Goal: Task Accomplishment & Management: Use online tool/utility

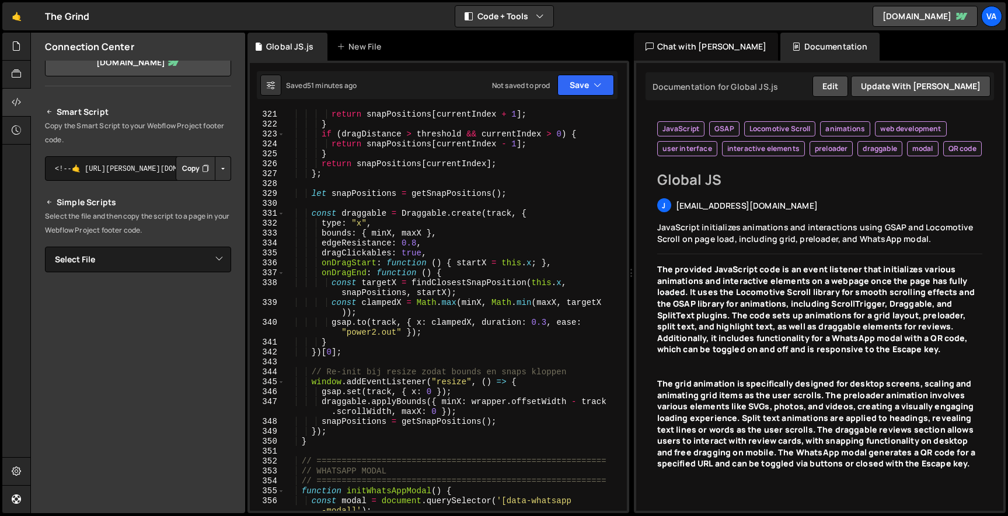
scroll to position [3596, 0]
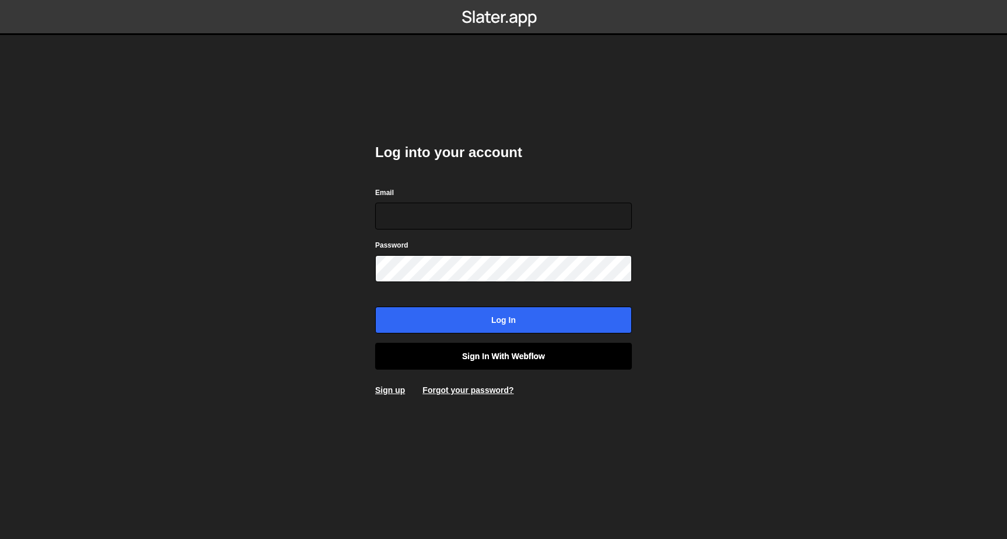
click at [462, 356] on link "Sign in with Webflow" at bounding box center [503, 356] width 257 height 27
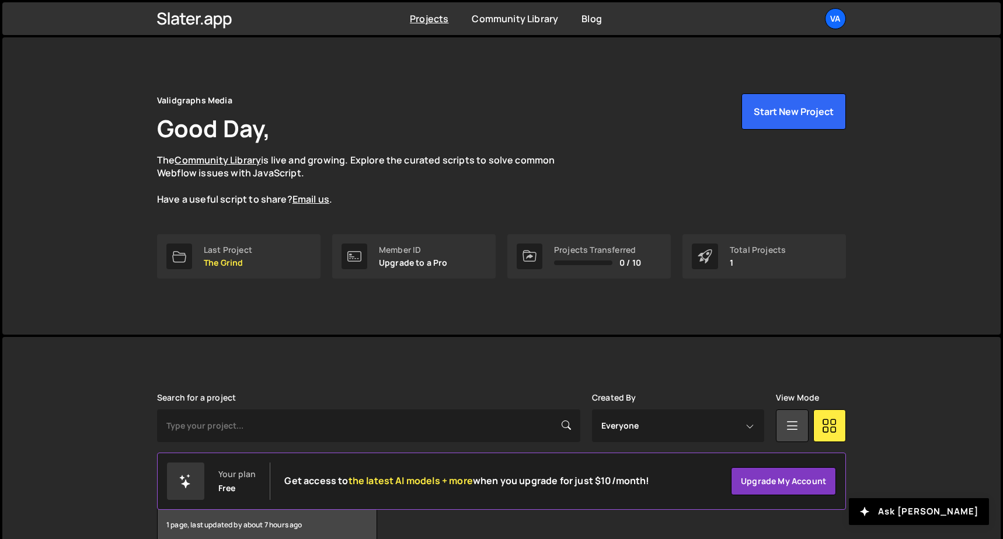
click at [309, 225] on div "Validgraphs Media Good Day, The Community Library is live and growing. Explore …" at bounding box center [501, 163] width 689 height 141
click at [297, 239] on link "Last Project The Grind" at bounding box center [238, 256] width 163 height 44
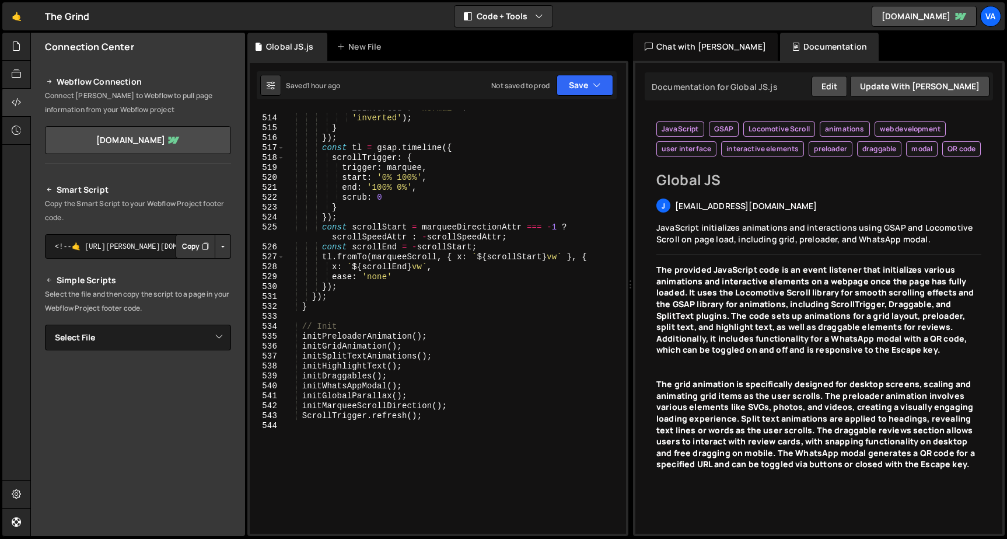
scroll to position [5963, 0]
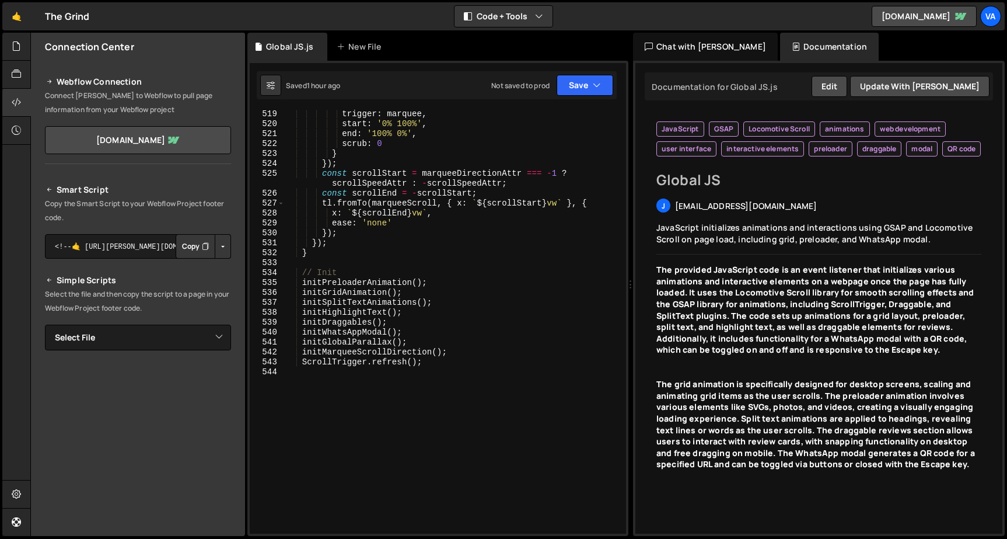
click at [349, 242] on div "trigger : marquee , start : '0% 100%' , end : '100% 0%' , scrub : 0 } }) ; cons…" at bounding box center [453, 331] width 337 height 444
click at [337, 252] on div "trigger : marquee , start : '0% 100%' , end : '100% 0%' , scrub : 0 } }) ; cons…" at bounding box center [453, 331] width 337 height 444
type textarea "}"
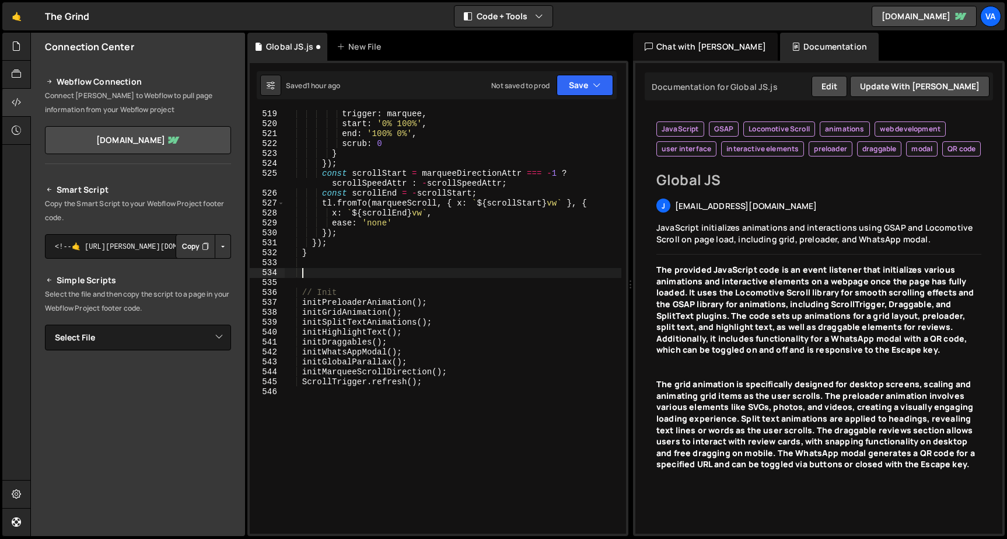
paste textarea "});"
type textarea "});"
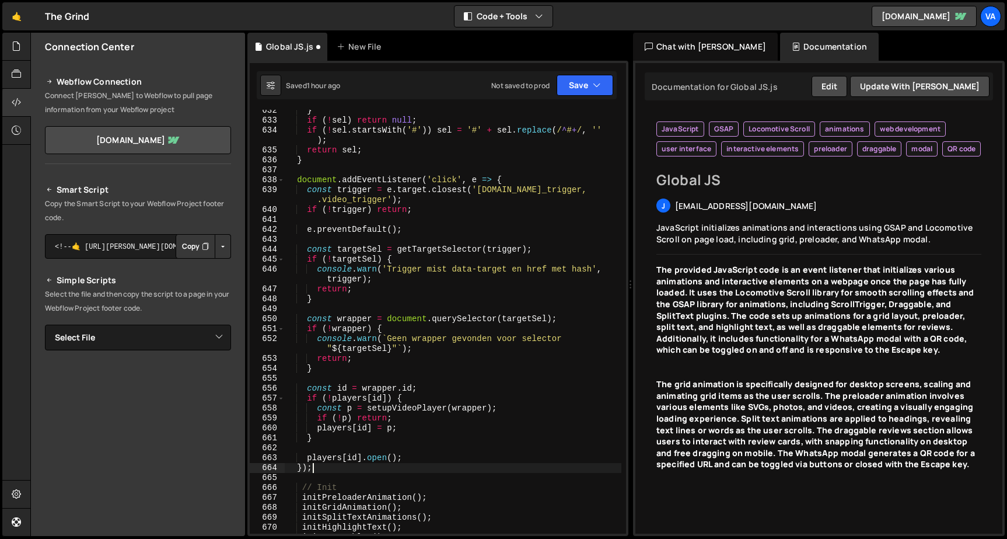
scroll to position [7226, 0]
click at [580, 79] on button "Save" at bounding box center [585, 85] width 57 height 21
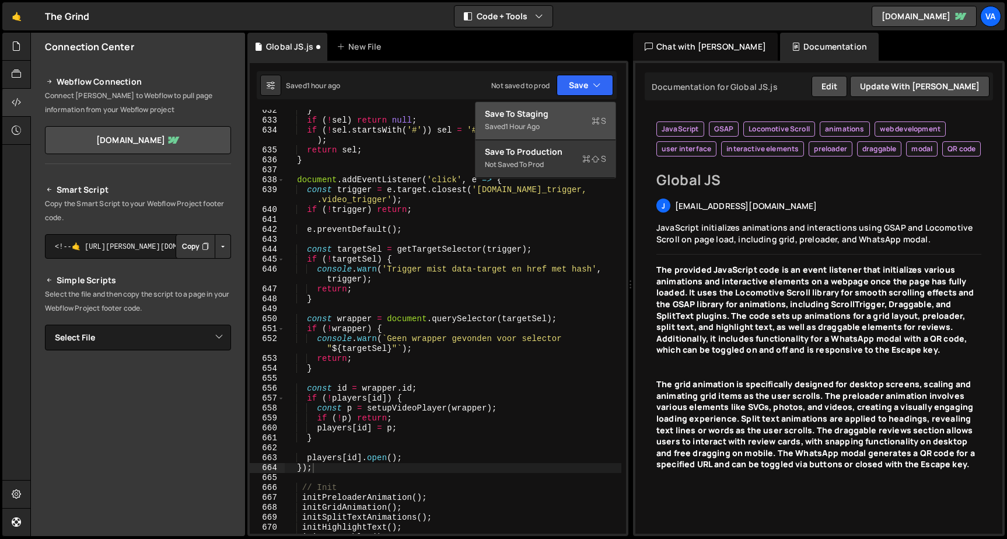
click at [582, 117] on div "Save to Staging S" at bounding box center [545, 114] width 121 height 12
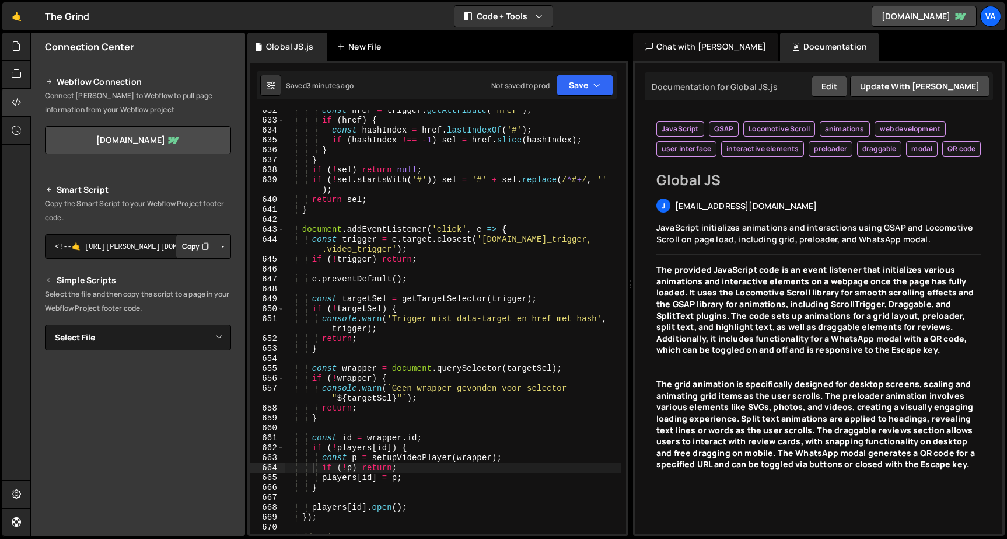
click at [350, 33] on div "New File" at bounding box center [365, 47] width 70 height 28
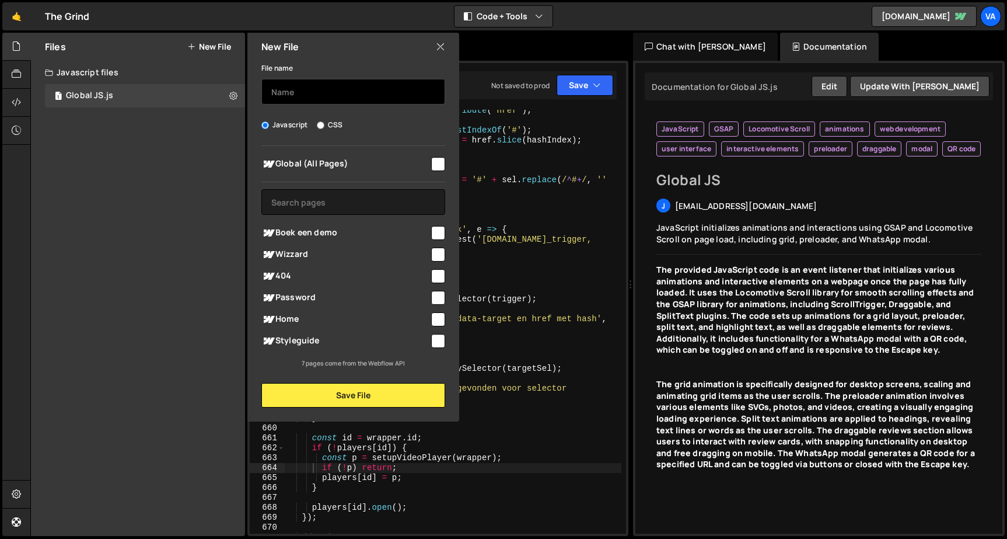
click at [312, 93] on input "text" at bounding box center [353, 92] width 184 height 26
type input "Wizzard"
click at [438, 254] on input "checkbox" at bounding box center [438, 254] width 14 height 14
checkbox input "true"
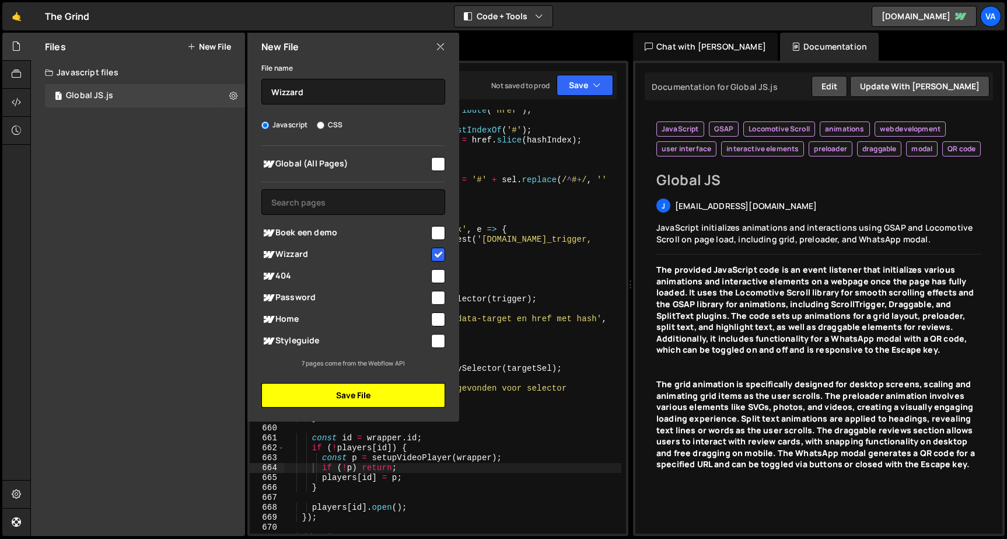
click at [385, 388] on button "Save File" at bounding box center [353, 395] width 184 height 25
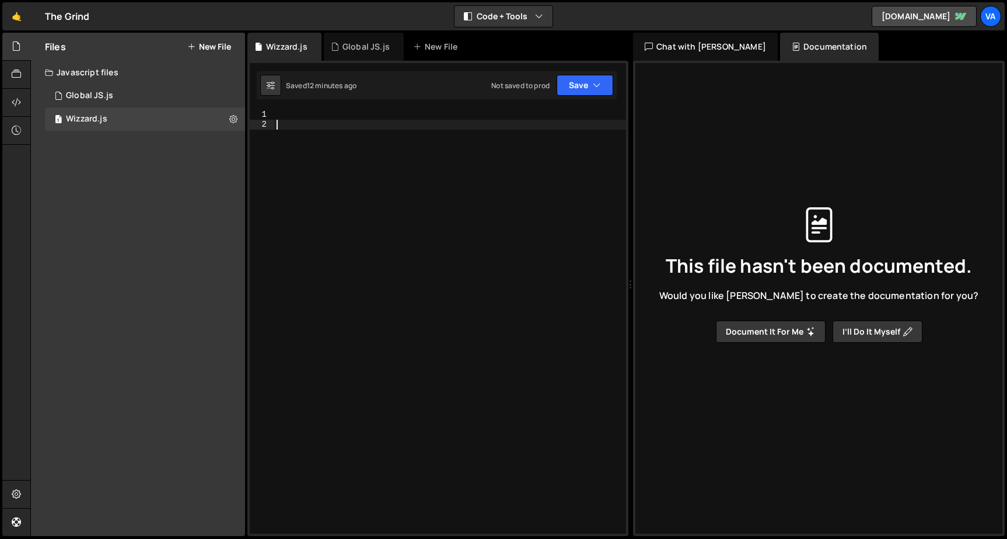
click at [338, 122] on div at bounding box center [450, 332] width 352 height 444
click at [309, 114] on div at bounding box center [450, 332] width 352 height 444
click at [269, 82] on icon at bounding box center [271, 85] width 8 height 12
select select "editor"
select select "ace/theme/monokai"
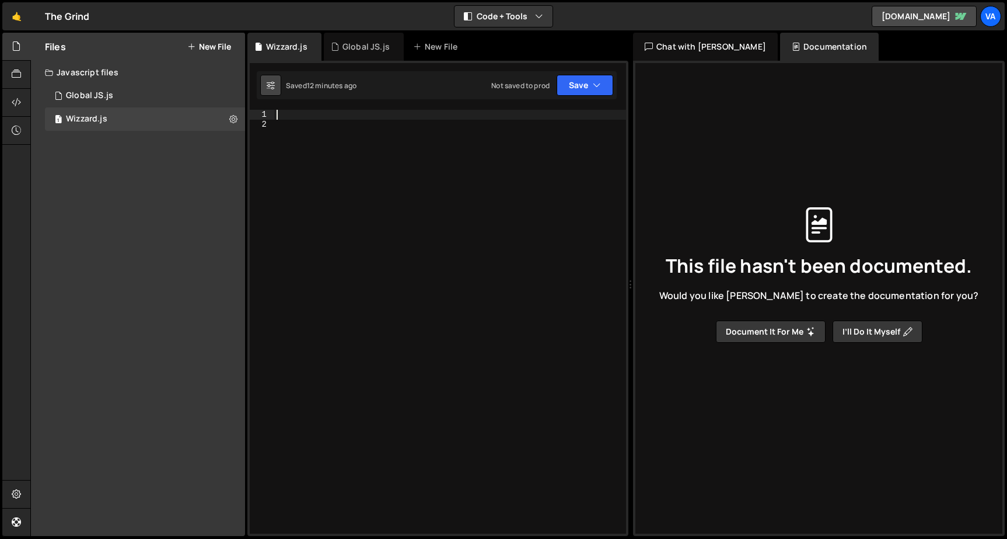
type input "14"
checkbox input "true"
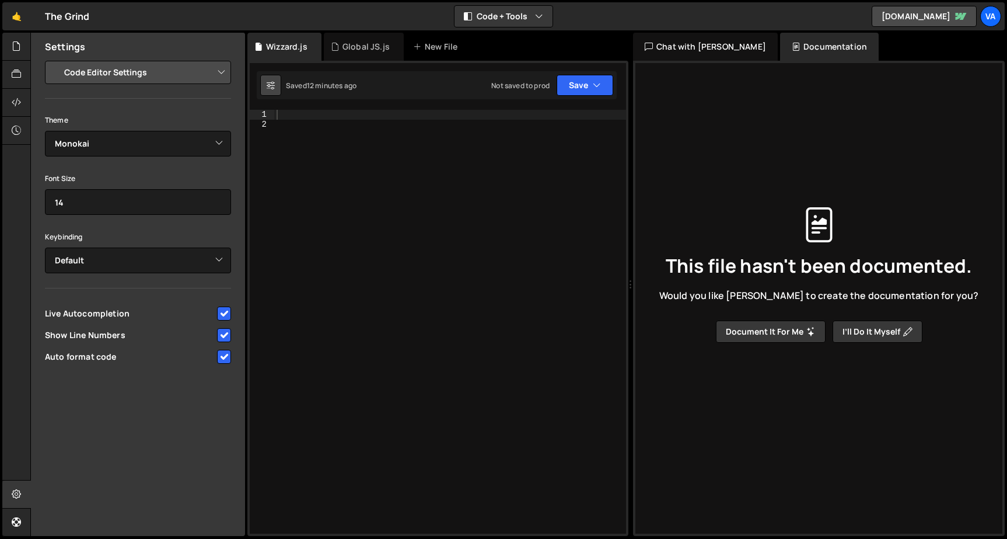
click at [269, 82] on icon at bounding box center [271, 85] width 8 height 12
click at [289, 137] on div at bounding box center [450, 332] width 352 height 444
click at [13, 58] on div at bounding box center [16, 47] width 29 height 28
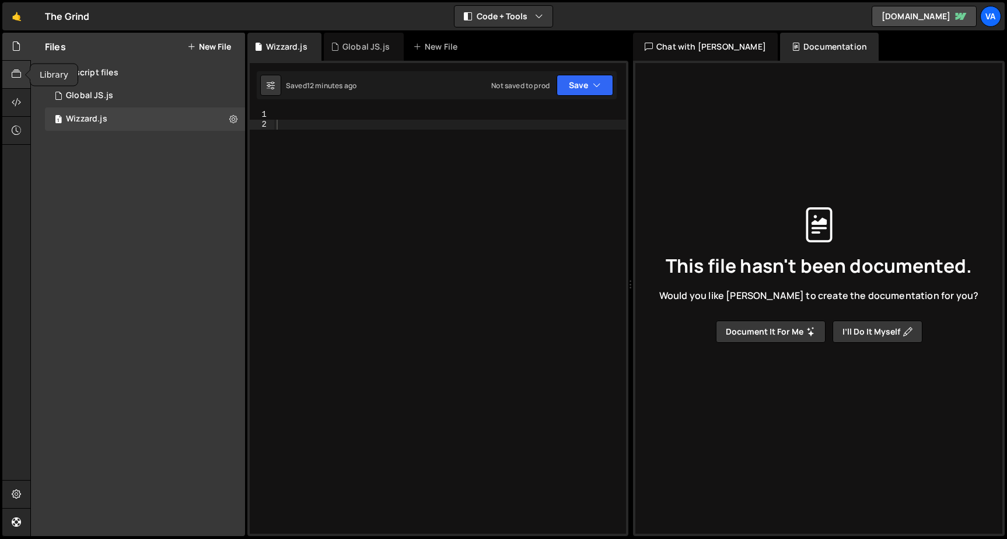
click at [18, 73] on icon at bounding box center [16, 74] width 9 height 13
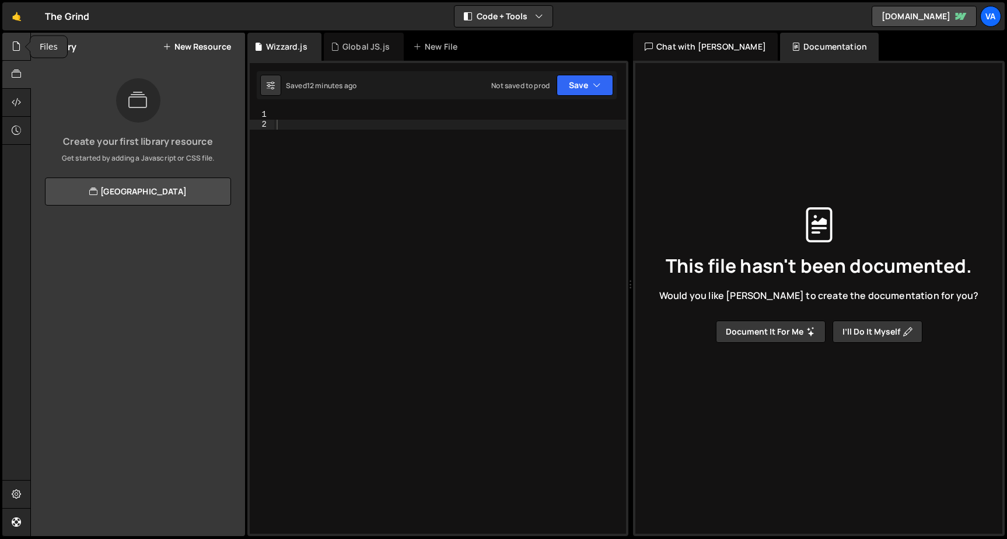
click at [13, 42] on icon at bounding box center [16, 46] width 9 height 13
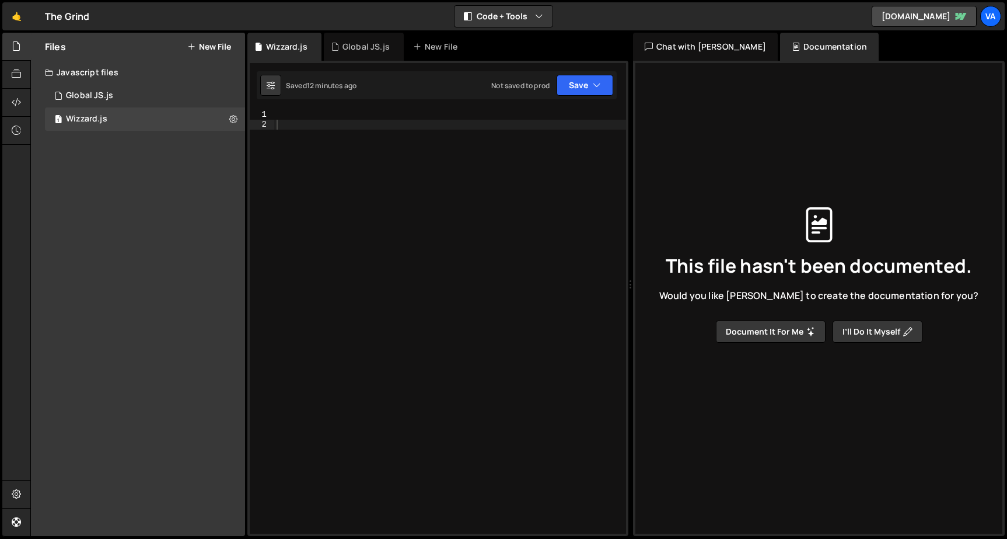
click at [100, 78] on div "Javascript files" at bounding box center [138, 72] width 214 height 23
click at [93, 90] on div "Files New File Javascript files 1 Global JS.js 0 1 Wizzard.js 0 CSS files Copy …" at bounding box center [138, 284] width 214 height 503
click at [86, 60] on div "Files New File" at bounding box center [138, 47] width 214 height 28
click at [86, 64] on div "Javascript files" at bounding box center [138, 72] width 214 height 23
click at [88, 96] on div "Global JS.js" at bounding box center [89, 95] width 47 height 11
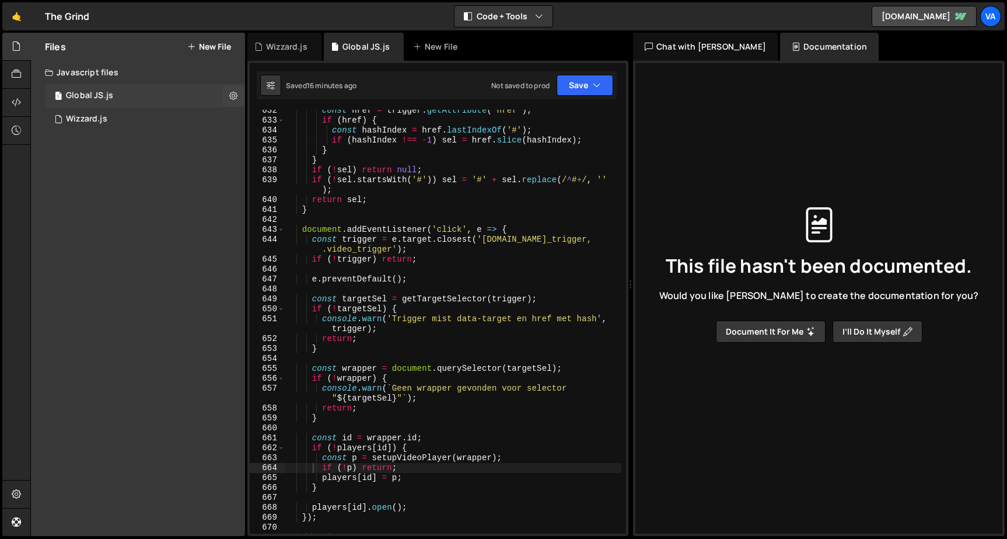
click at [96, 96] on div "Global JS.js" at bounding box center [89, 95] width 47 height 11
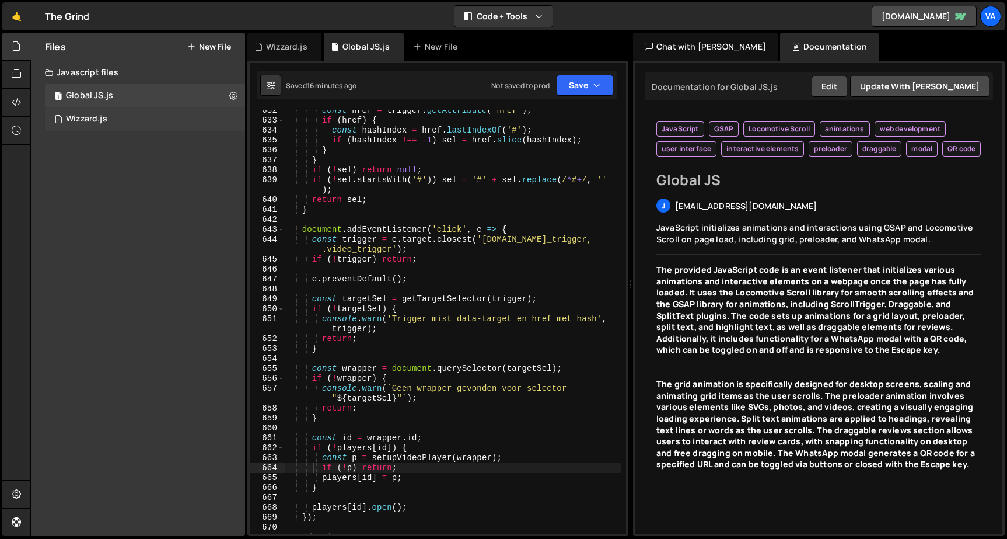
click at [94, 117] on div "Wizzard.js" at bounding box center [86, 119] width 41 height 11
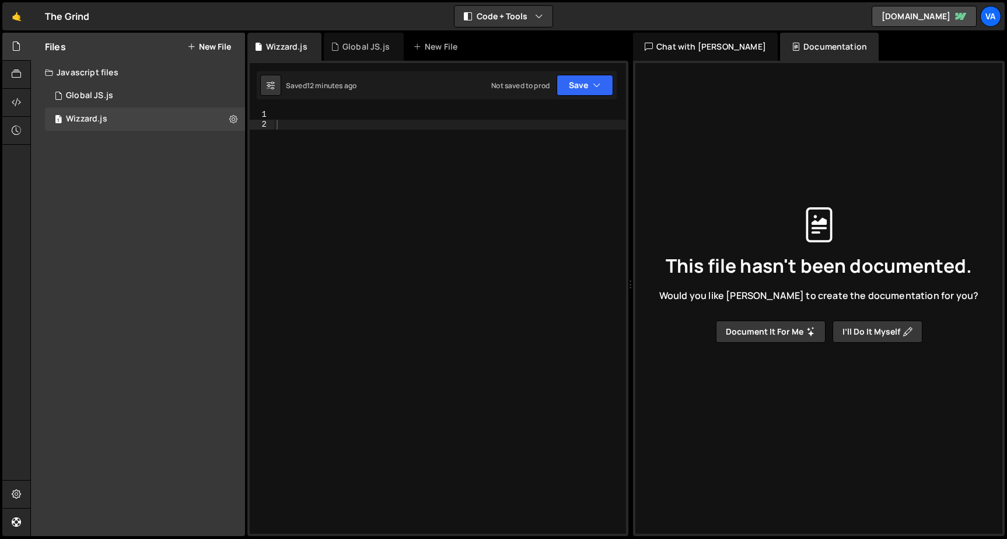
click at [331, 106] on div "}); 632 633 634 635 636 637 638 639 640 641 642 643 644 645 646 647 648 649 650…" at bounding box center [437, 298] width 381 height 475
click at [305, 116] on div at bounding box center [450, 332] width 352 height 444
click at [287, 126] on div at bounding box center [450, 332] width 352 height 444
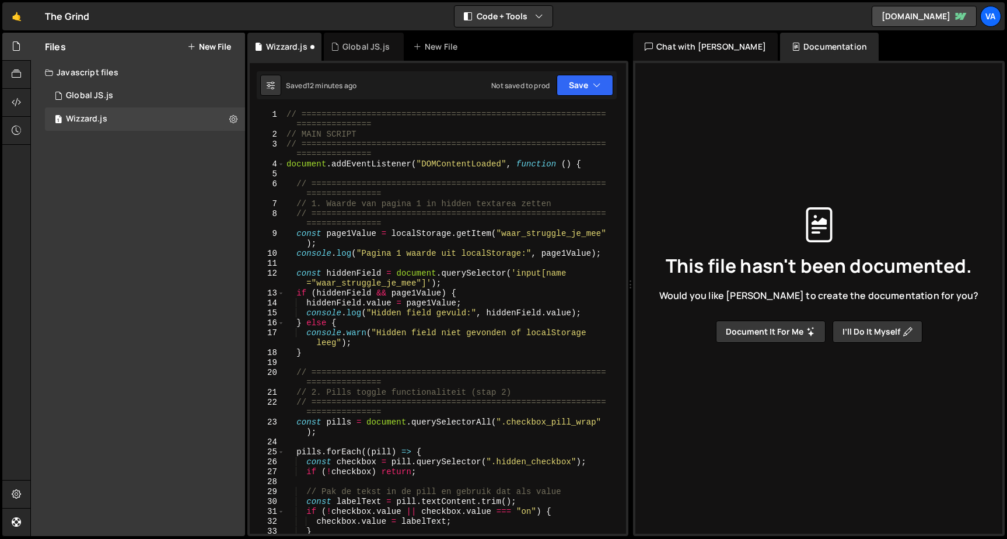
scroll to position [0, 0]
drag, startPoint x: 369, startPoint y: 135, endPoint x: 305, endPoint y: 135, distance: 64.2
click at [303, 135] on div "// ============================================================= ==============…" at bounding box center [452, 336] width 337 height 453
type textarea "// Wizzard Script"
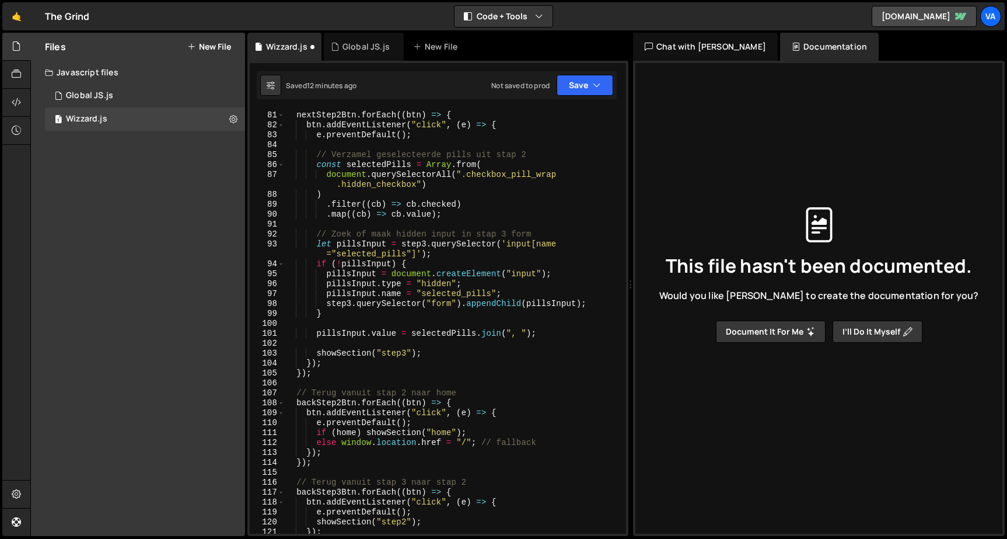
scroll to position [1460, 0]
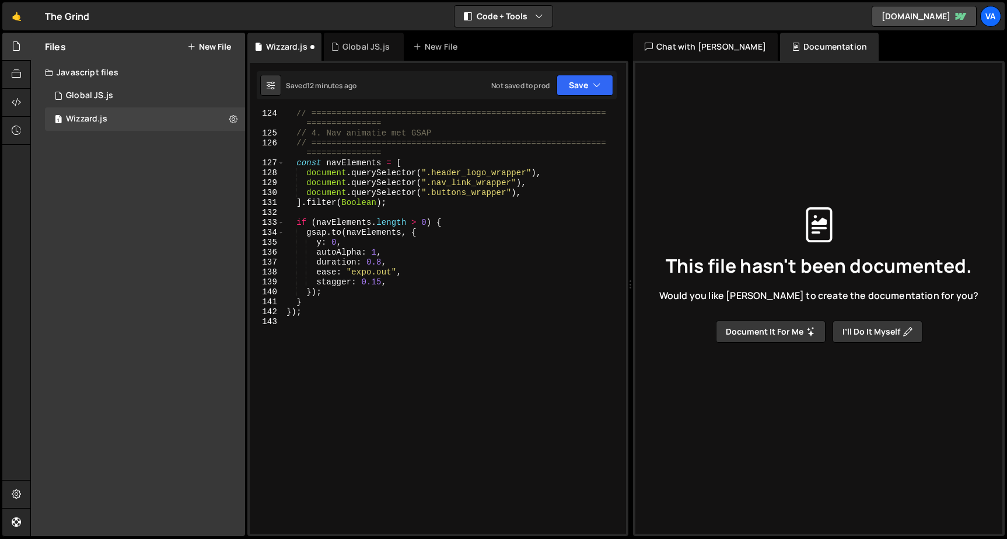
click at [322, 327] on div "// =========================================================== =============== …" at bounding box center [452, 335] width 337 height 453
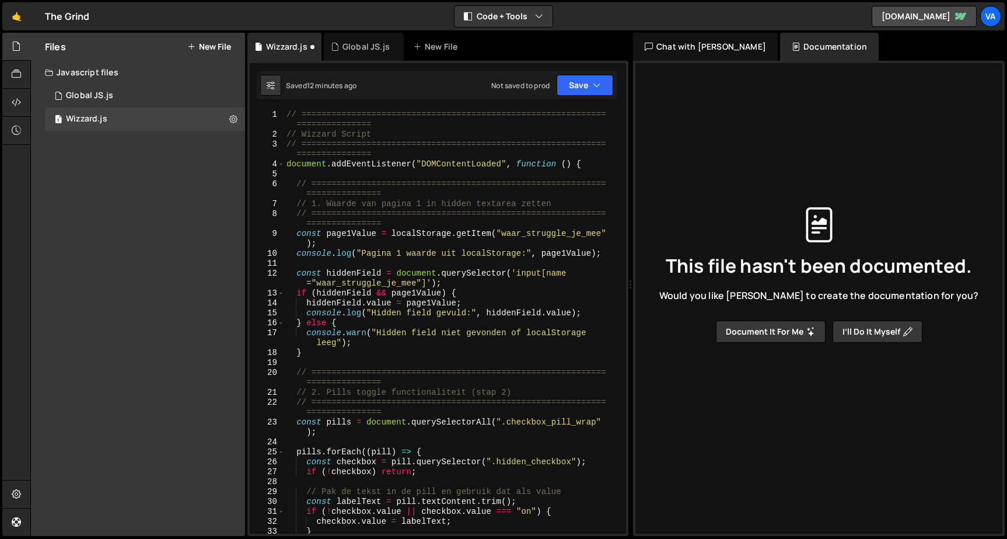
scroll to position [0, 0]
drag, startPoint x: 599, startPoint y: 162, endPoint x: 275, endPoint y: 163, distance: 323.9
click at [275, 163] on div "}); 1 2 3 4 5 6 7 8 9 10 11 12 13 14 15 16 17 18 19 20 21 22 23 24 25 26 27 28 …" at bounding box center [438, 322] width 376 height 424
type textarea "document.addEventListener("DOMContentLoaded", function () {"
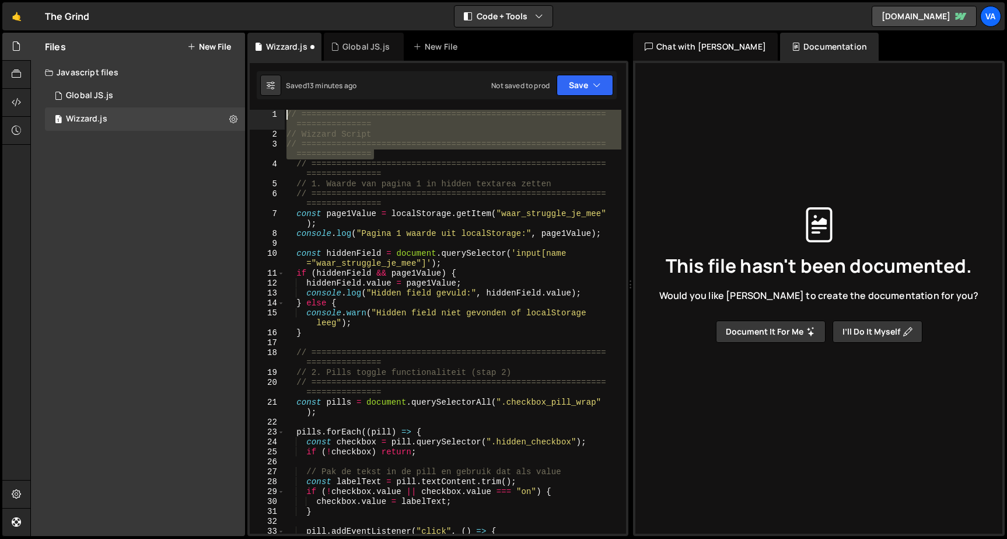
drag, startPoint x: 383, startPoint y: 155, endPoint x: 190, endPoint y: 81, distance: 207.1
click at [189, 81] on div "Files New File Javascript files 1 Global JS.js 0 1 Wizzard.js 0 CSS files Copy …" at bounding box center [518, 285] width 977 height 504
type textarea "// ============================================================================…"
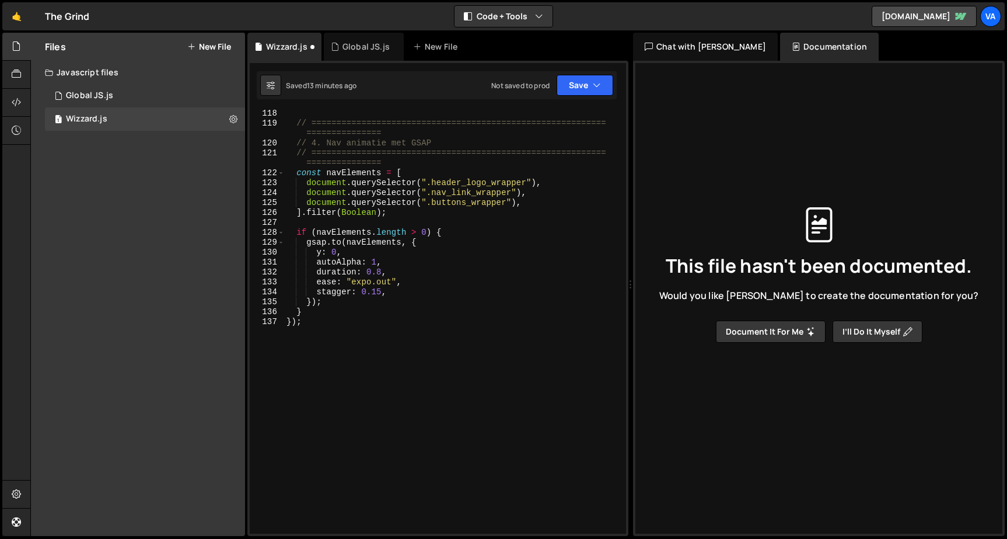
scroll to position [1380, 0]
drag, startPoint x: 317, startPoint y: 324, endPoint x: 247, endPoint y: 323, distance: 70.6
click at [247, 323] on div "Files New File Javascript files 1 Global JS.js 0 1 Wizzard.js 0 CSS files Copy …" at bounding box center [518, 285] width 977 height 504
type textarea "});"
type textarea "}"
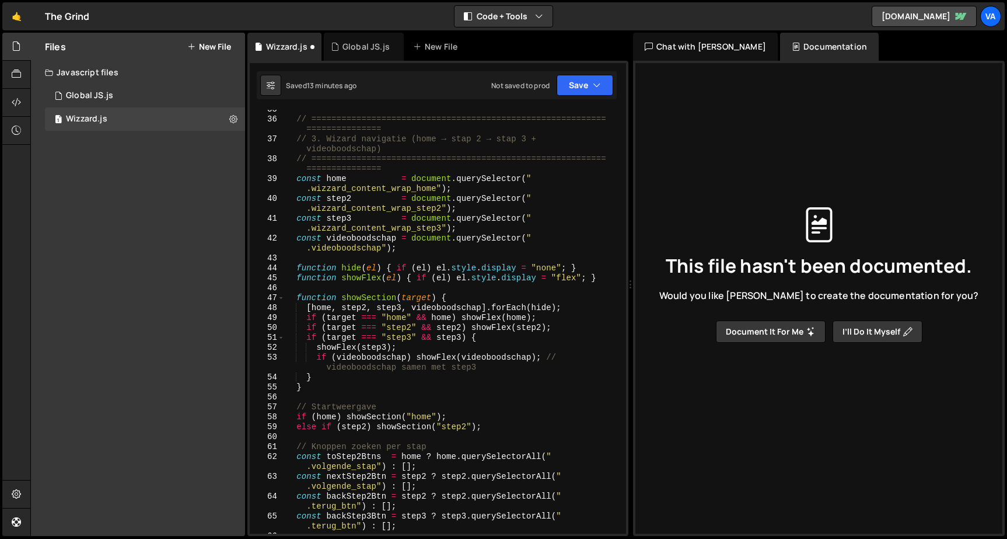
scroll to position [147, 0]
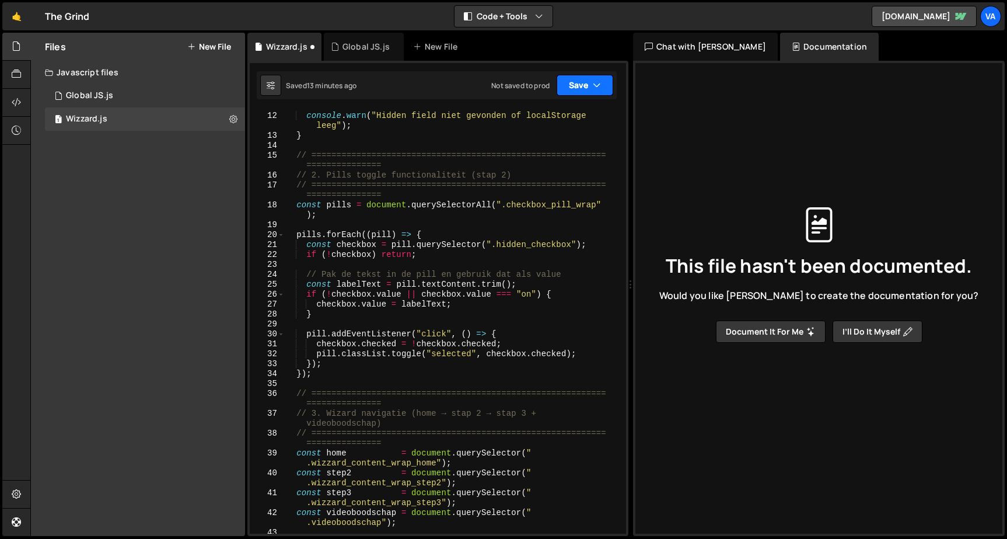
click at [582, 92] on button "Save" at bounding box center [585, 85] width 57 height 21
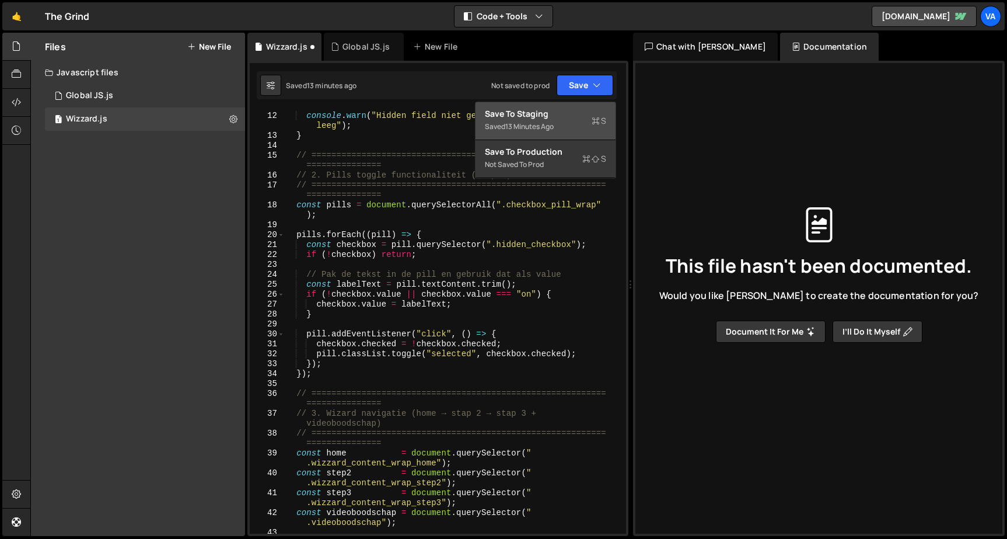
click at [560, 131] on div "Saved 13 minutes ago" at bounding box center [545, 127] width 121 height 14
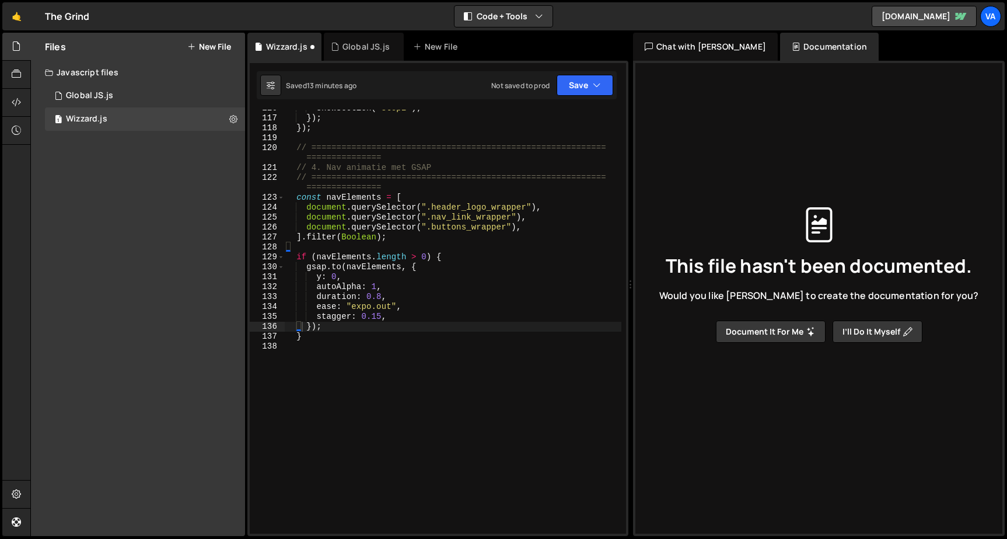
scroll to position [1366, 0]
click at [380, 348] on div "showSection ( "step2" ) ; }) ; }) ; // ========================================…" at bounding box center [452, 325] width 337 height 444
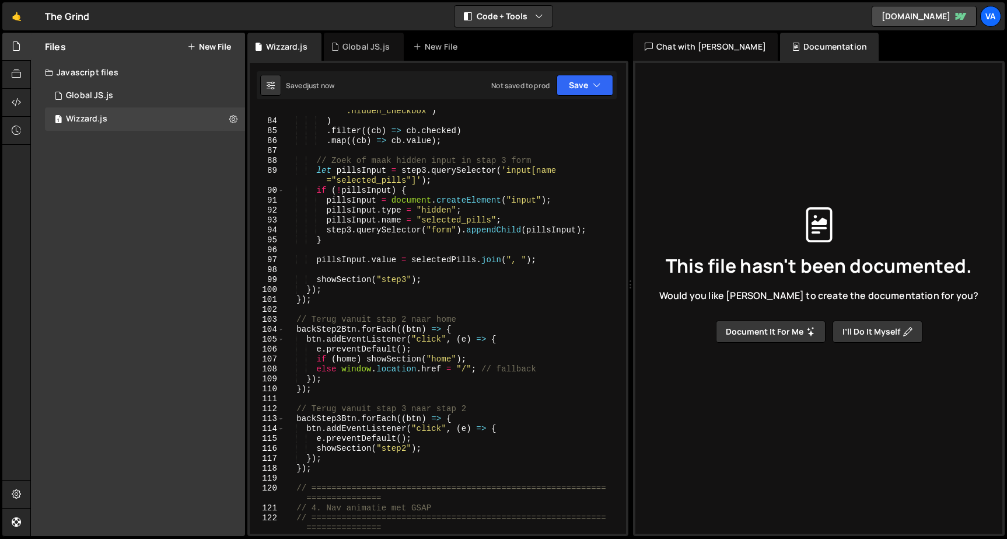
scroll to position [1035, 0]
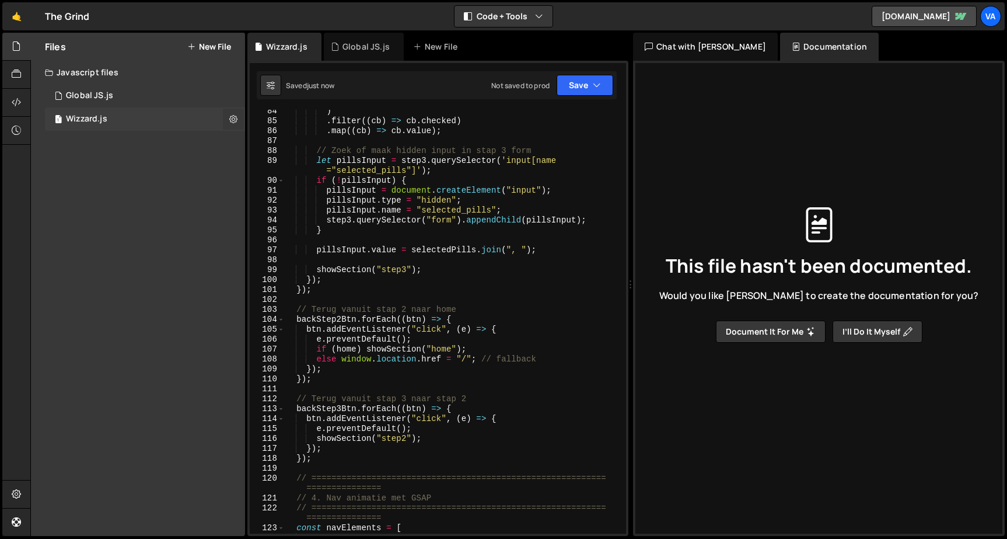
click at [233, 117] on icon at bounding box center [233, 118] width 8 height 11
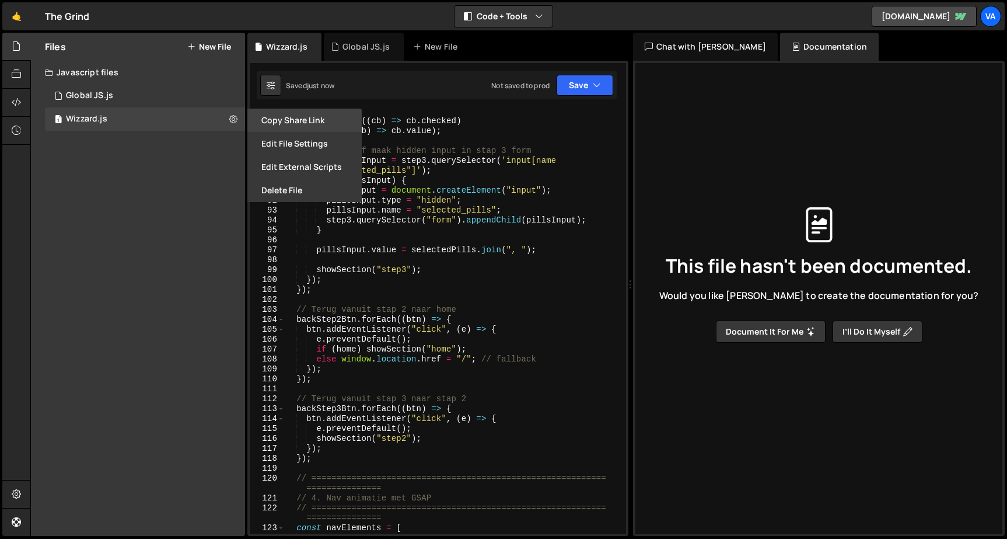
click at [279, 130] on button "Copy share link" at bounding box center [304, 120] width 114 height 23
click at [134, 200] on div "Files New File Javascript files 1 Global JS.js 0 1 Wizzard.js 0 CSS files Copy …" at bounding box center [138, 284] width 214 height 503
click at [110, 74] on div "Javascript files" at bounding box center [138, 72] width 214 height 23
click at [8, 75] on div at bounding box center [16, 75] width 29 height 28
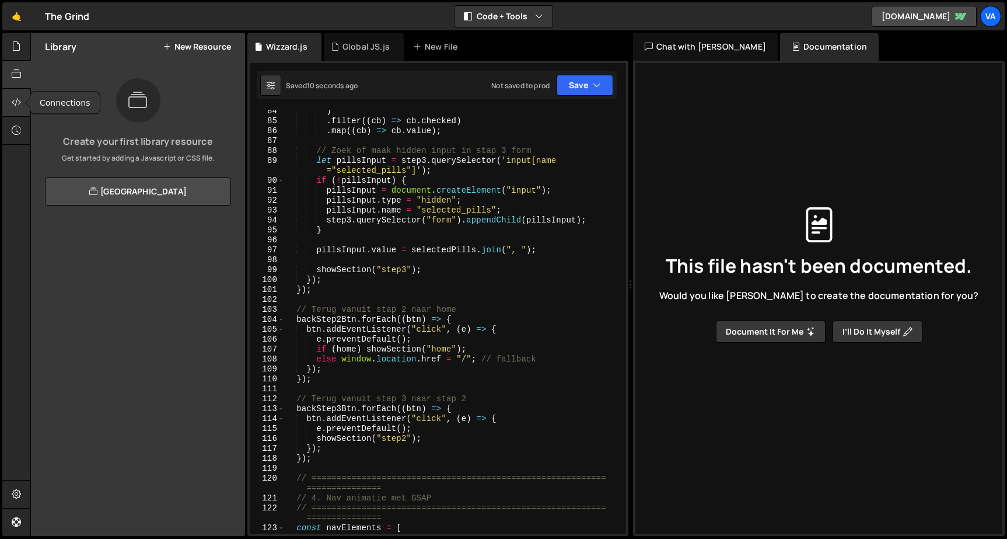
click at [15, 93] on div at bounding box center [16, 103] width 29 height 28
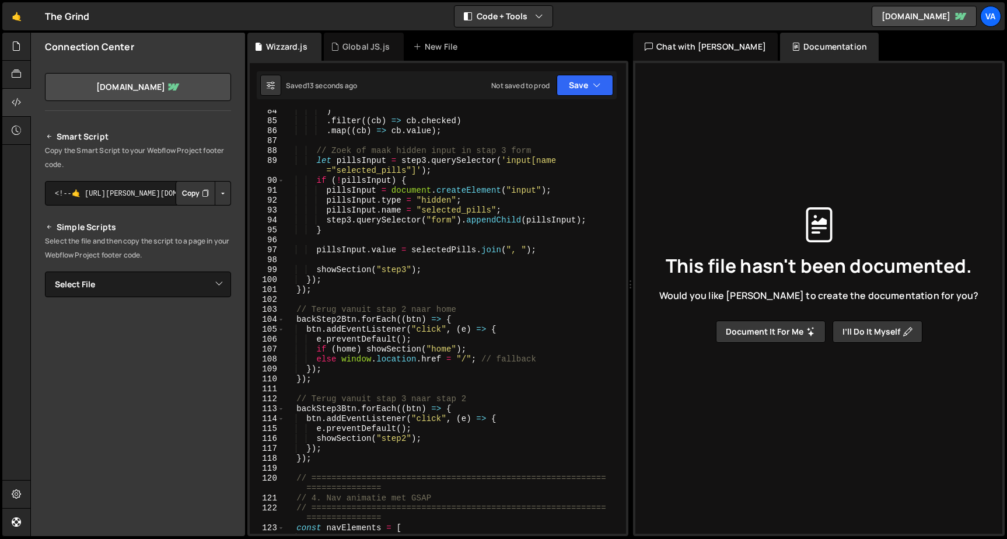
scroll to position [26, 0]
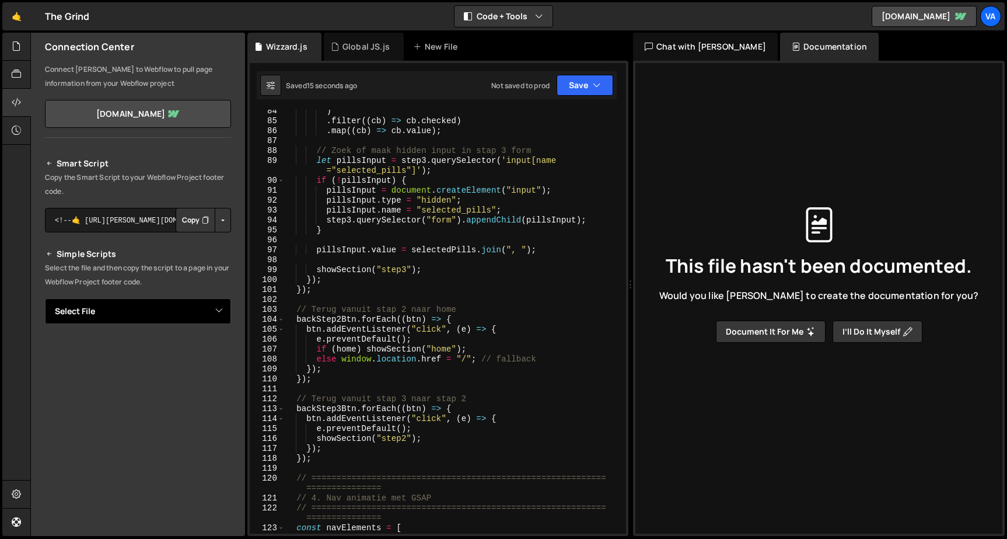
select select "46900"
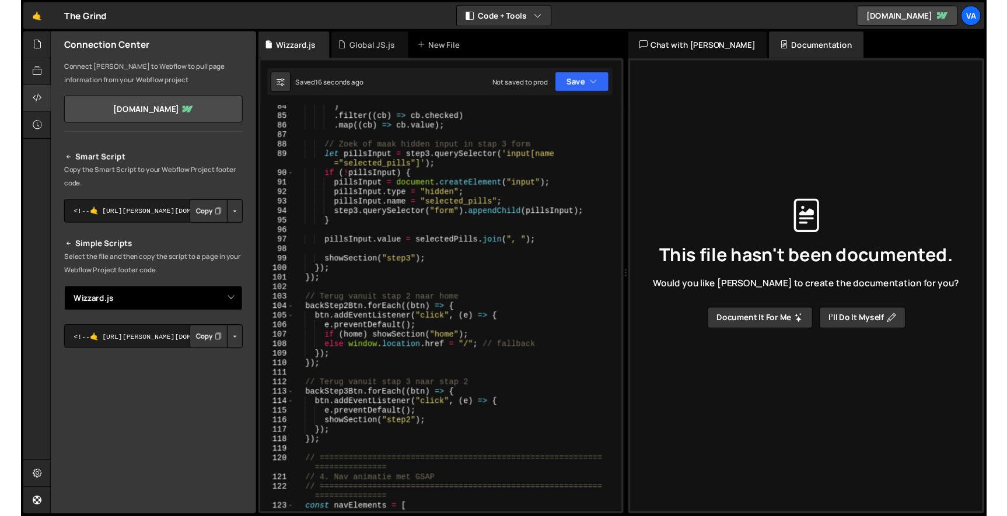
scroll to position [57, 0]
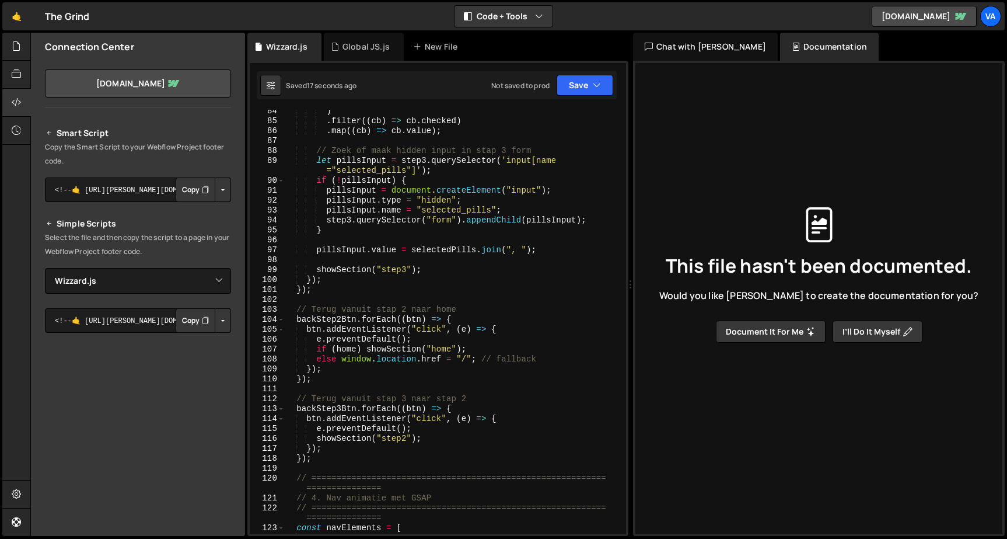
click at [187, 317] on button "Copy" at bounding box center [196, 320] width 40 height 25
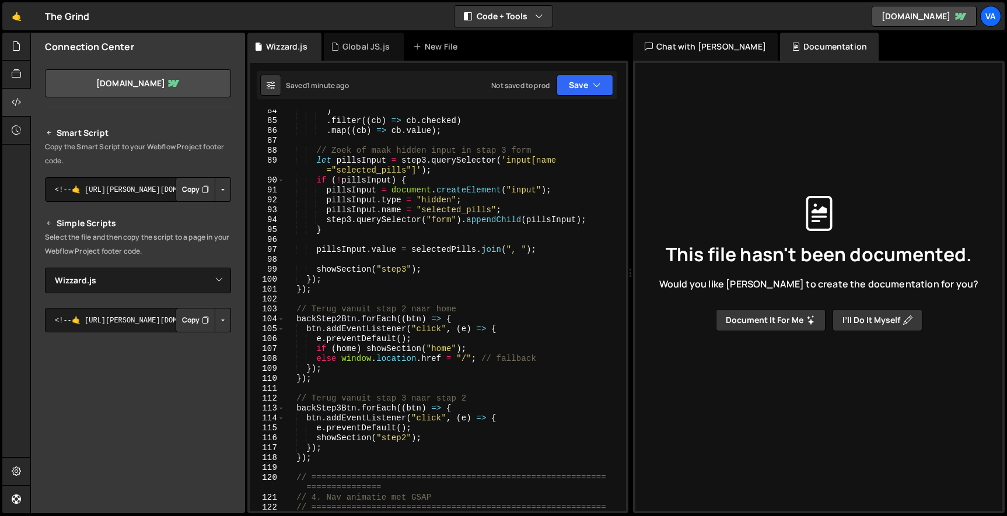
click at [166, 144] on p "Copy the Smart Script to your Webflow Project footer code." at bounding box center [138, 154] width 186 height 28
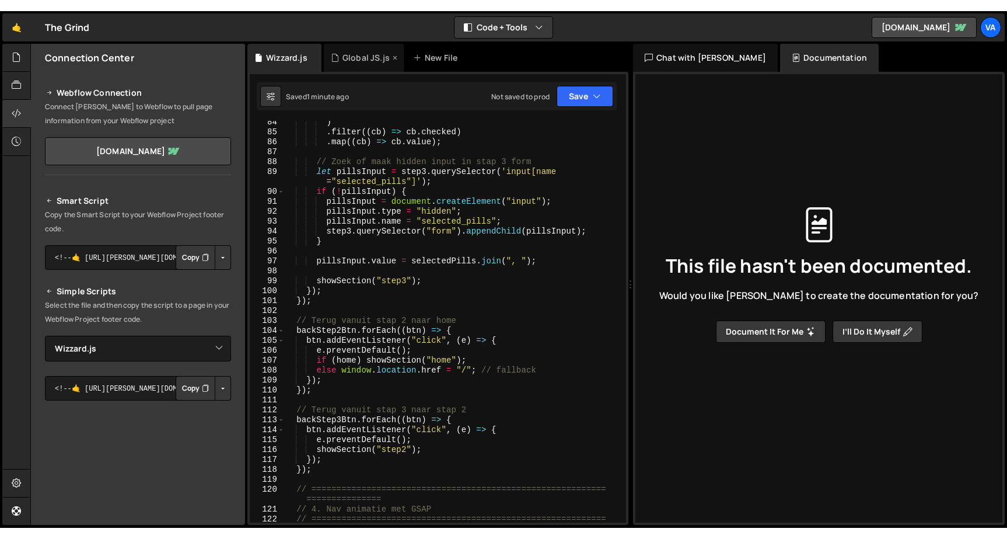
scroll to position [0, 0]
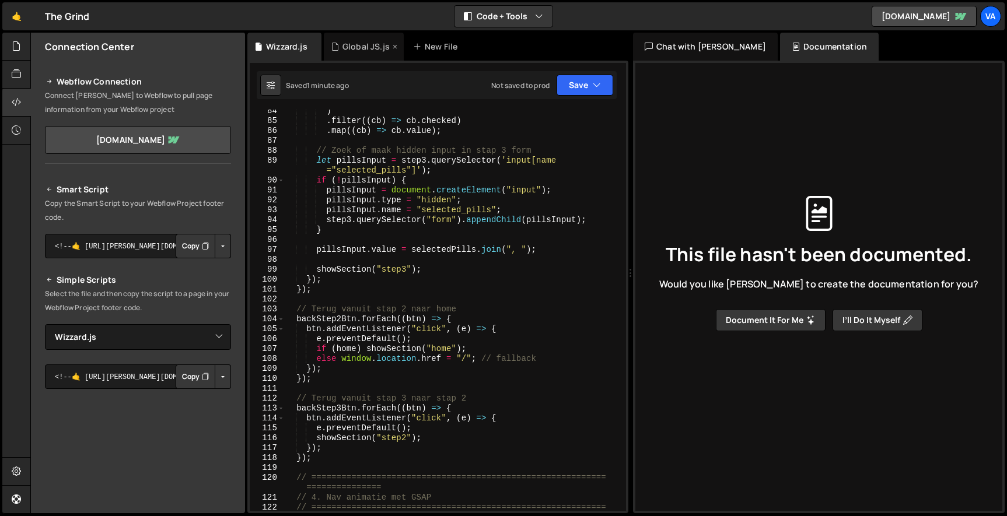
click at [361, 42] on div "Global JS.js" at bounding box center [366, 47] width 47 height 12
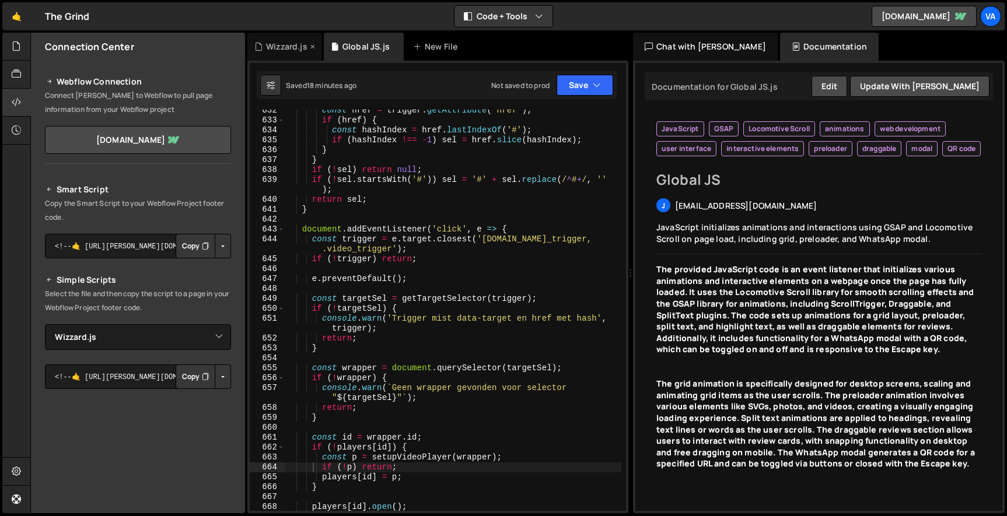
click at [278, 42] on div "Wizzard.js" at bounding box center [286, 47] width 41 height 12
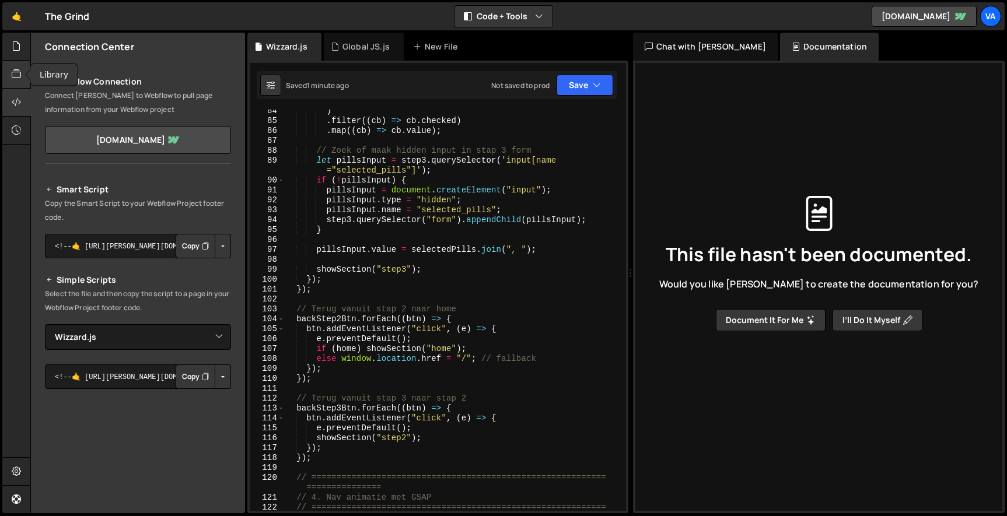
click at [16, 69] on icon at bounding box center [16, 74] width 9 height 13
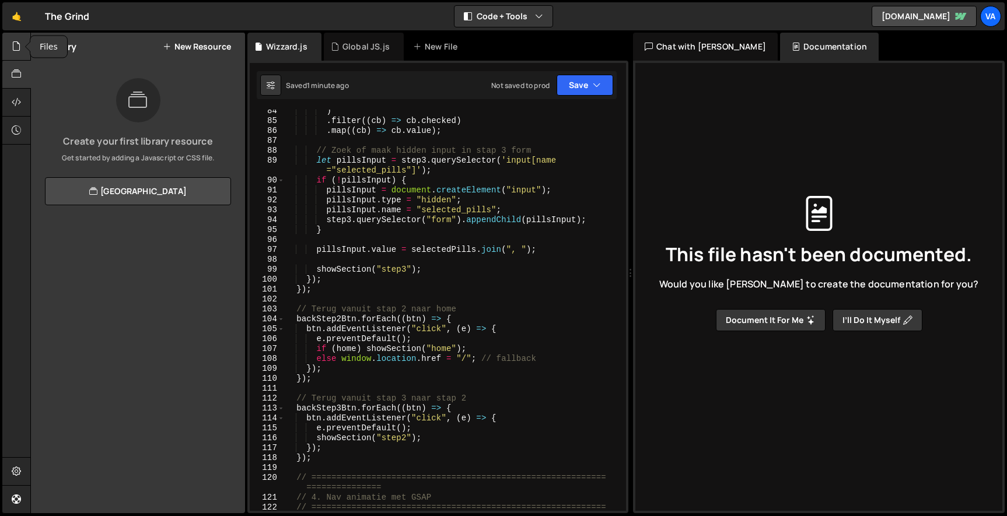
click at [15, 48] on icon at bounding box center [16, 46] width 9 height 13
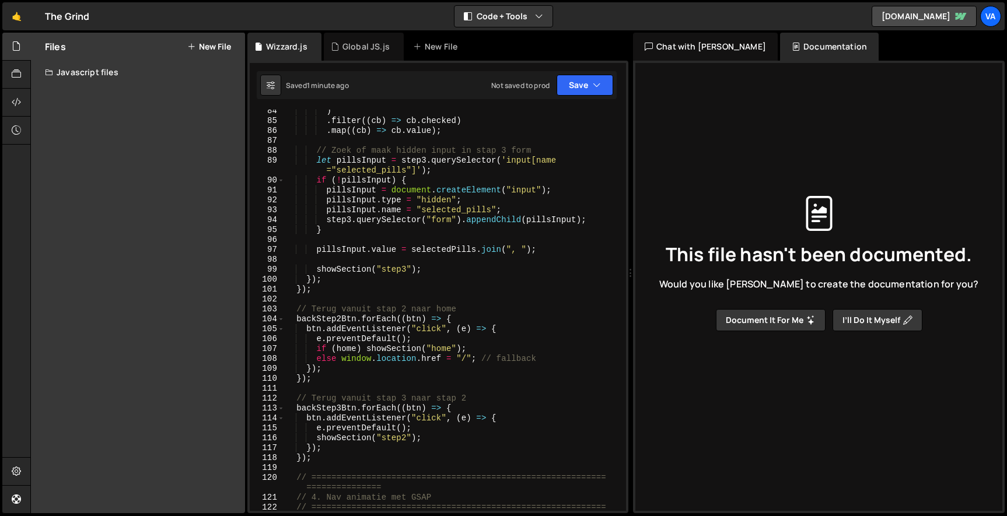
click at [78, 101] on div "Files New File Javascript files 1 Global JS.js 0 1 Wizzard.js 0 CSS files Copy …" at bounding box center [138, 273] width 214 height 481
click at [84, 67] on div "Javascript files" at bounding box center [138, 72] width 214 height 23
click at [89, 115] on div "Wizzard.js" at bounding box center [86, 119] width 41 height 11
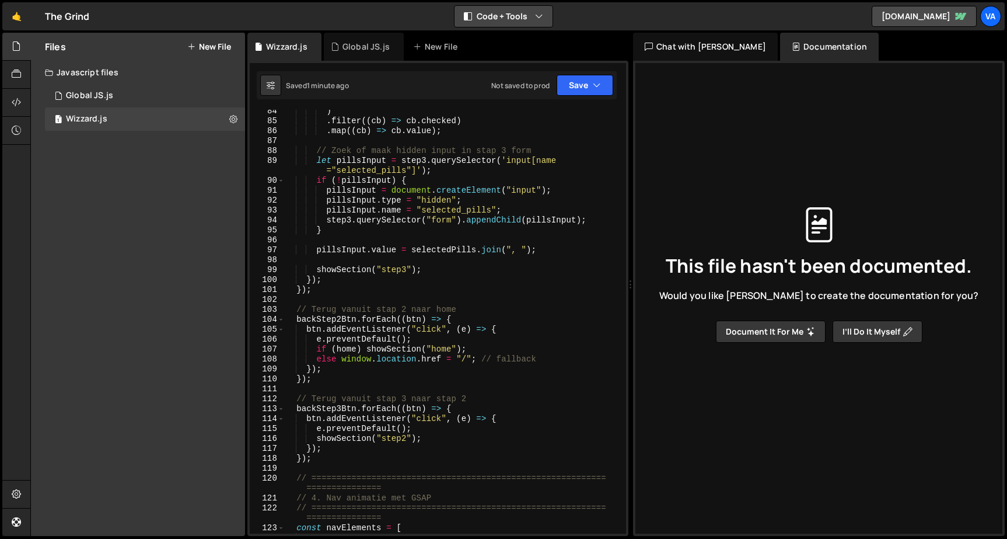
click at [502, 20] on button "Code + Tools" at bounding box center [504, 16] width 98 height 21
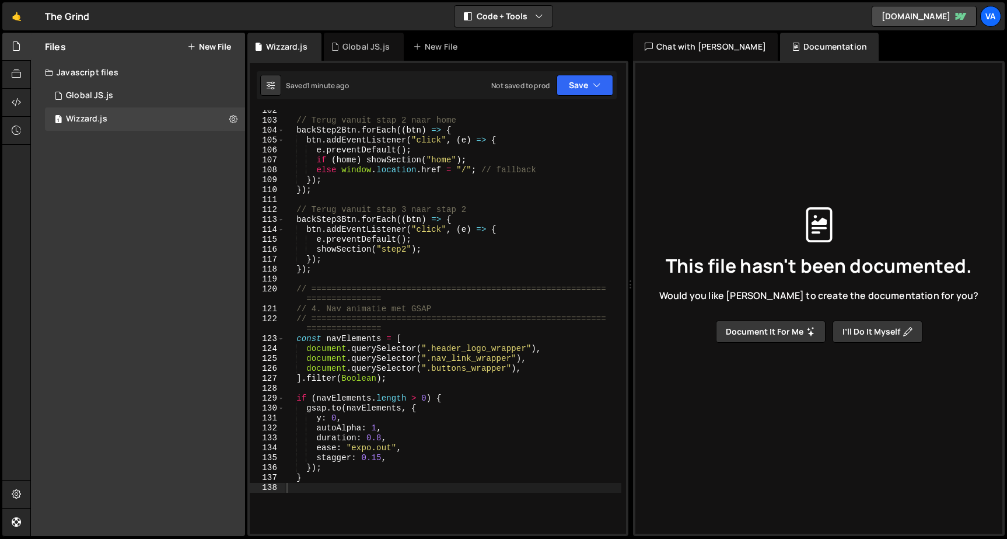
scroll to position [1390, 0]
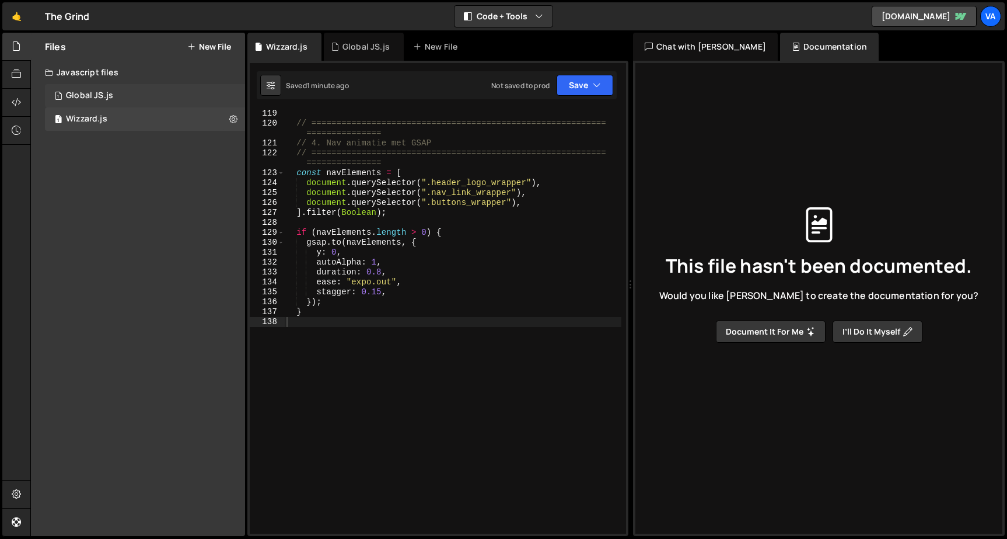
click at [127, 92] on div "1 Global JS.js 0" at bounding box center [147, 95] width 204 height 23
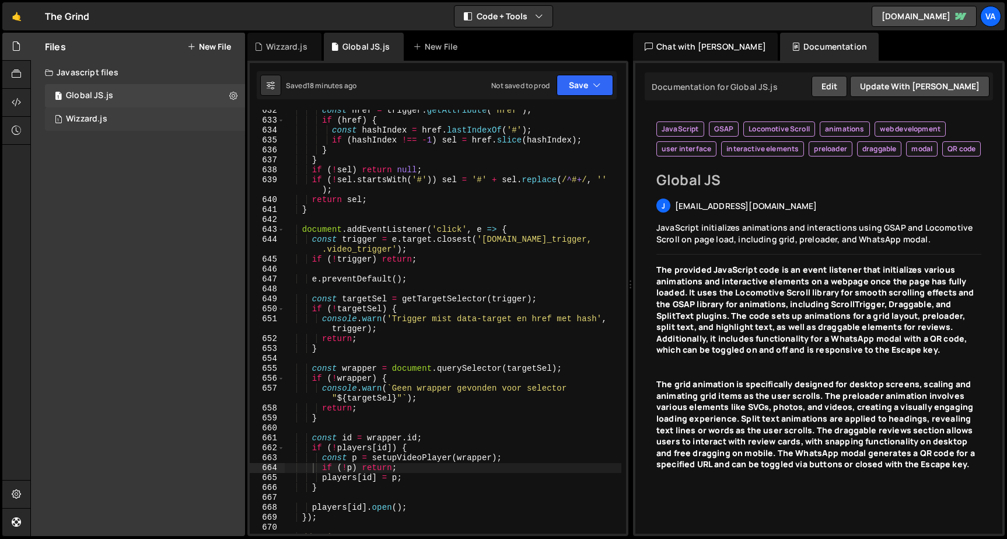
click at [189, 114] on div "1 Wizzard.js 0" at bounding box center [147, 118] width 204 height 23
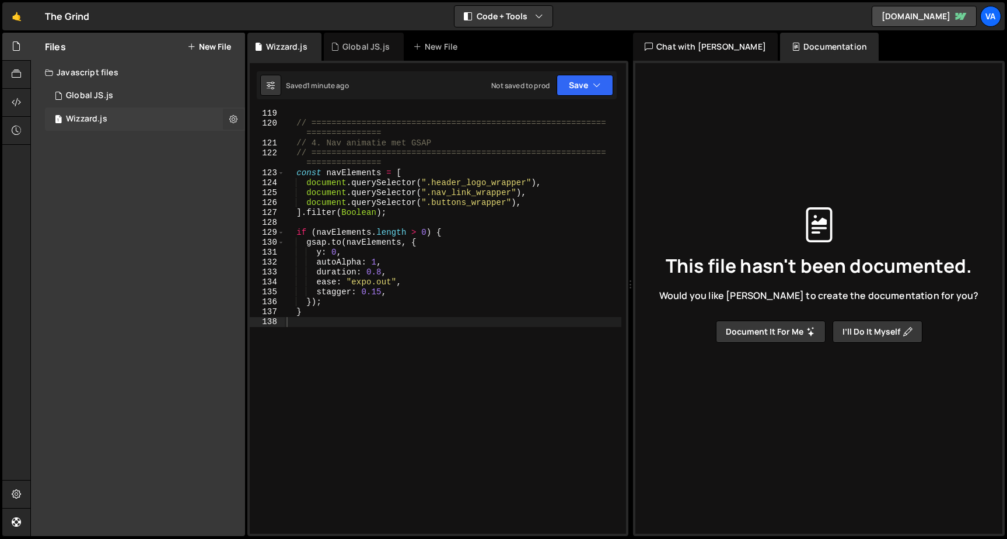
click at [240, 116] on button at bounding box center [233, 119] width 21 height 21
type input "Wizzard"
radio input "true"
checkbox input "true"
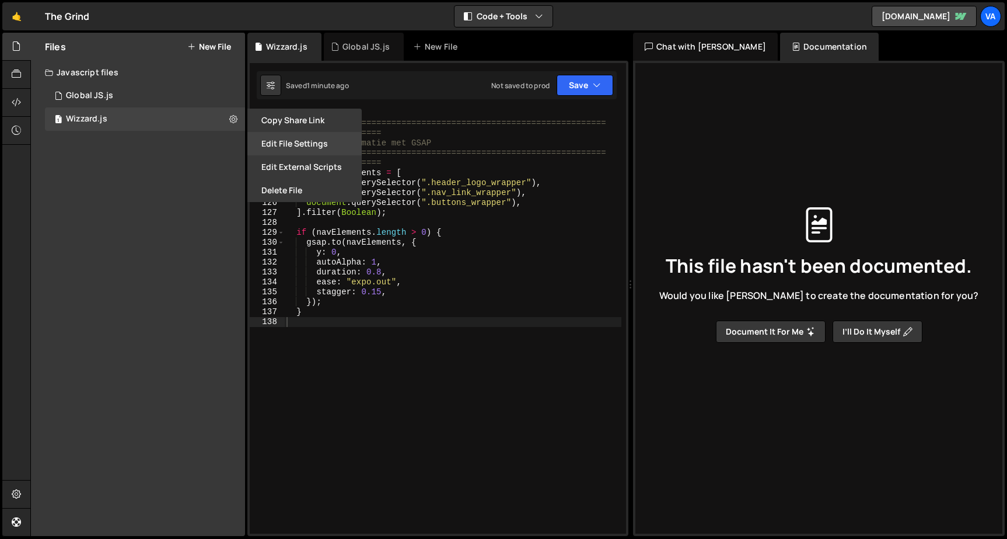
click at [268, 142] on button "Edit File Settings" at bounding box center [304, 143] width 114 height 23
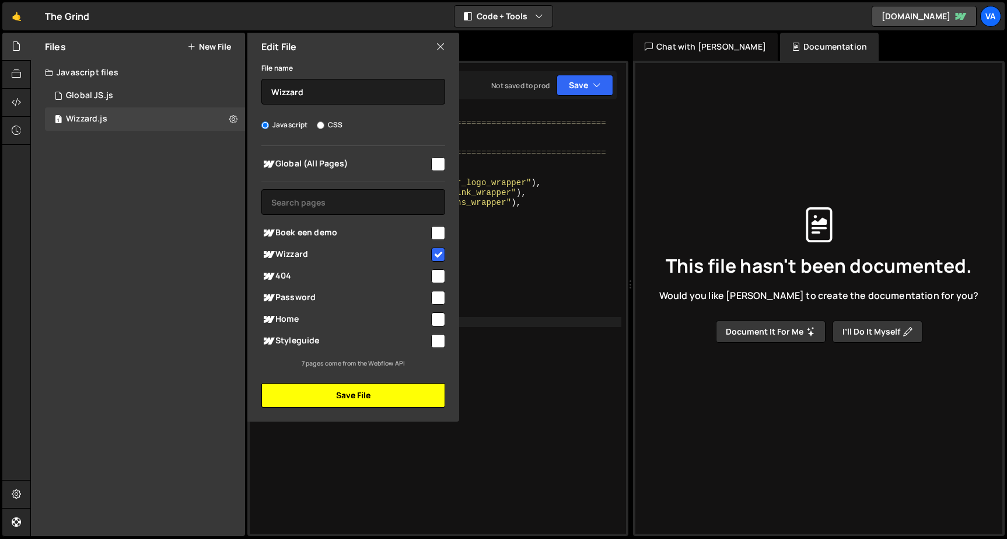
click at [365, 387] on button "Save File" at bounding box center [353, 395] width 184 height 25
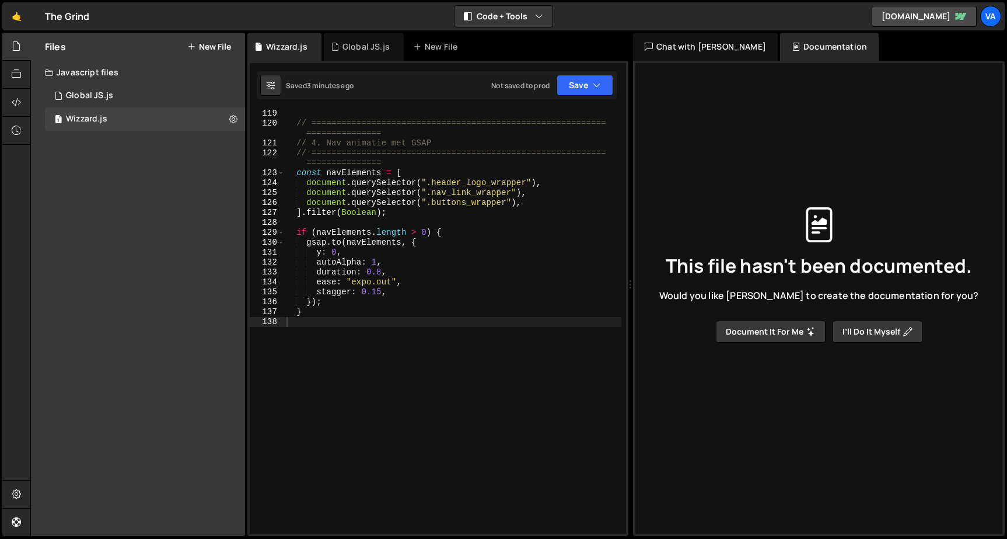
click at [197, 41] on div "Files New File" at bounding box center [138, 47] width 214 height 28
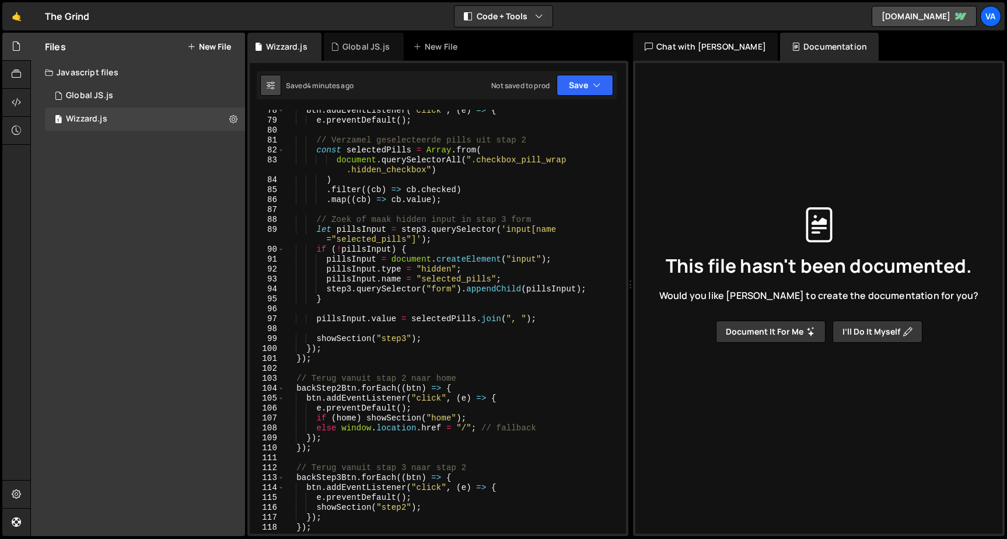
scroll to position [708, 0]
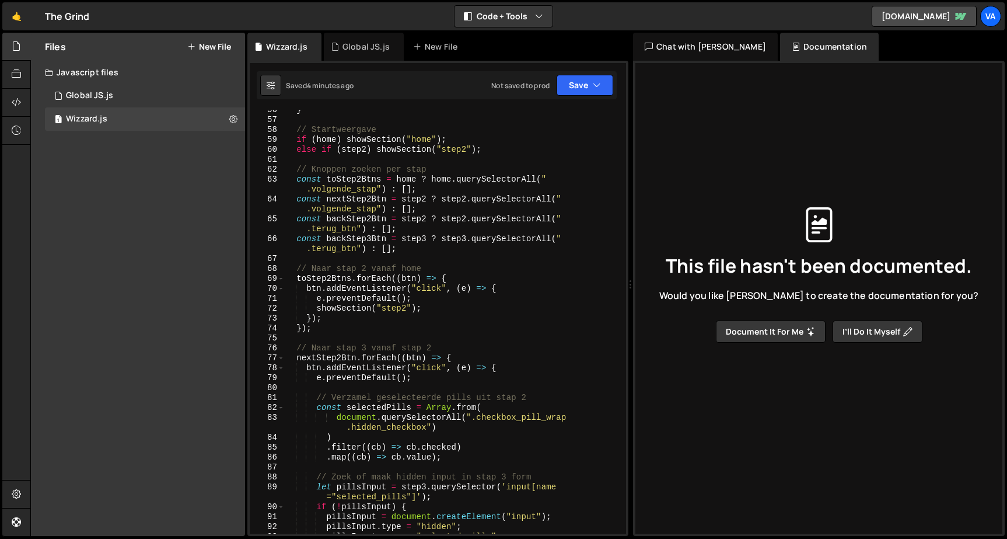
click at [213, 46] on button "New File" at bounding box center [209, 46] width 44 height 9
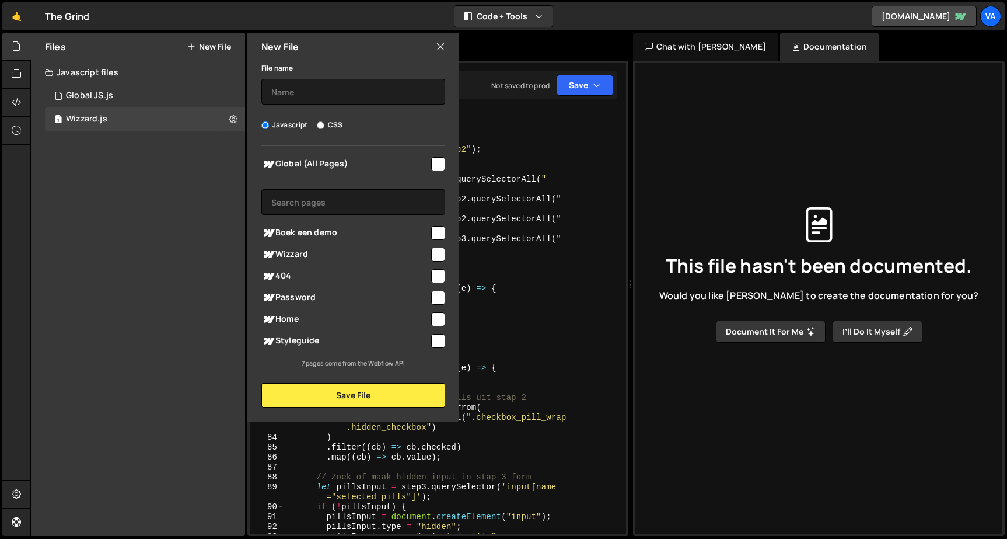
click at [432, 231] on input "checkbox" at bounding box center [438, 233] width 14 height 14
checkbox input "true"
click at [309, 97] on input "text" at bounding box center [353, 92] width 184 height 26
type input "d"
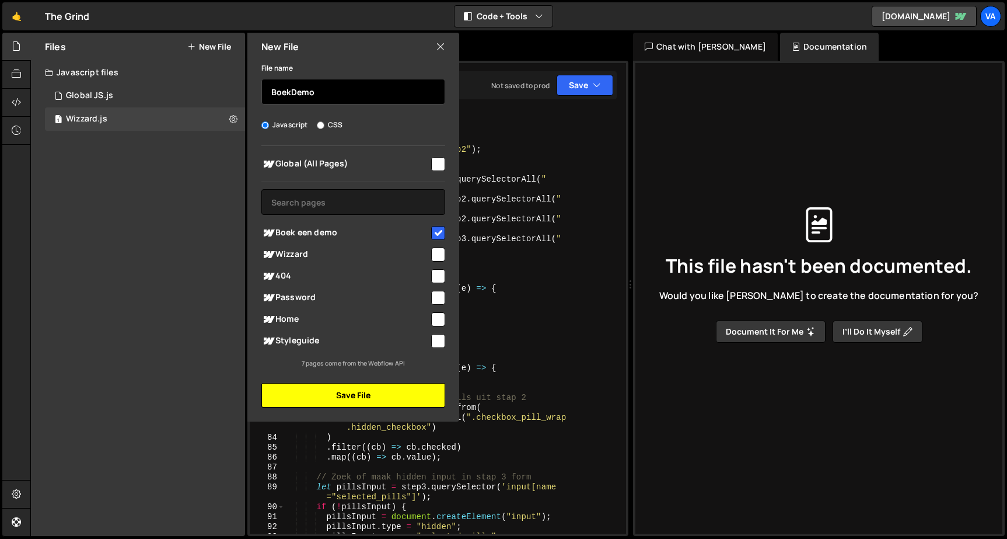
type input "BoekDemo"
click at [322, 390] on button "Save File" at bounding box center [353, 395] width 184 height 25
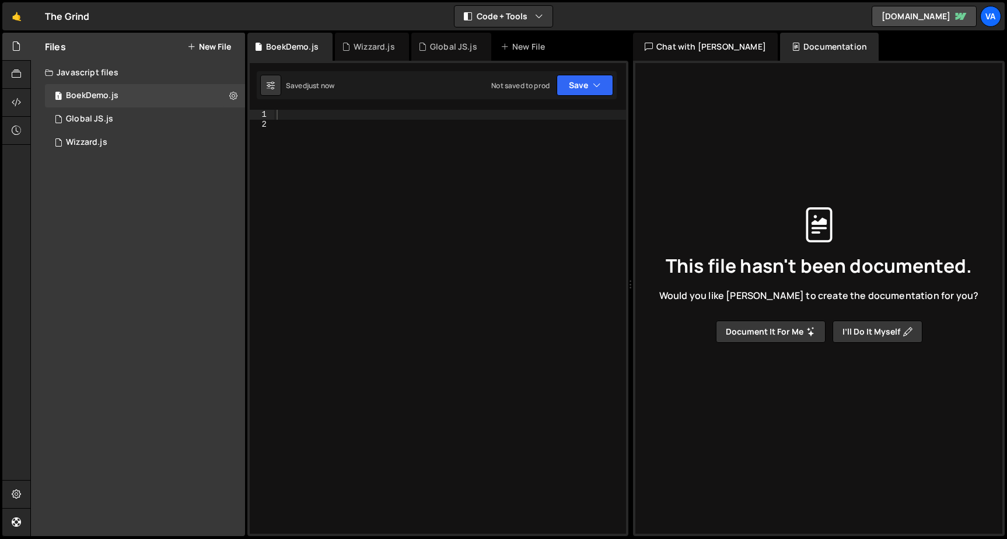
click at [364, 117] on div at bounding box center [450, 332] width 352 height 444
paste textarea "});"
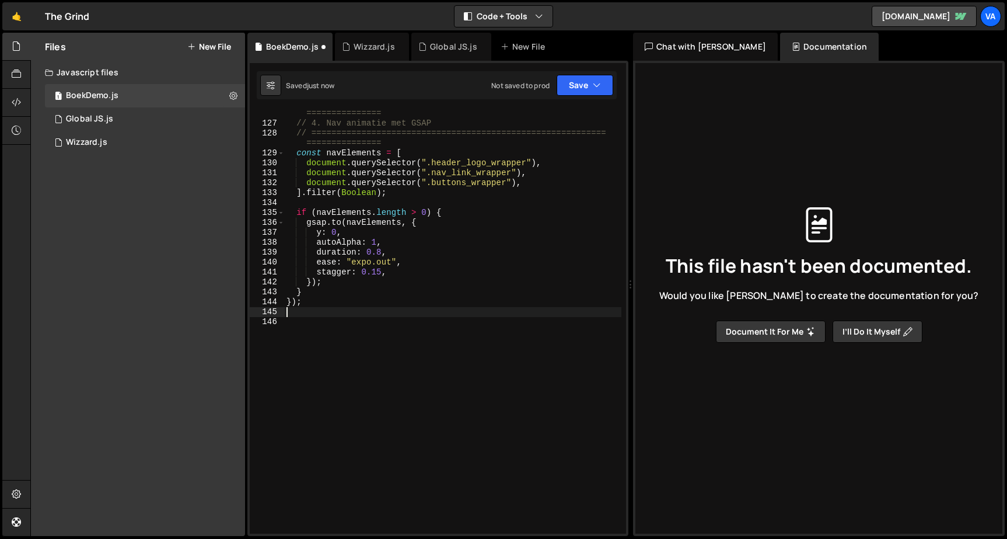
scroll to position [1509, 0]
drag, startPoint x: 322, startPoint y: 304, endPoint x: 252, endPoint y: 304, distance: 70.0
click at [252, 304] on div "126 127 128 129 130 131 132 133 134 135 136 137 138 139 140 141 142 143 144 145…" at bounding box center [438, 322] width 376 height 424
type textarea "});"
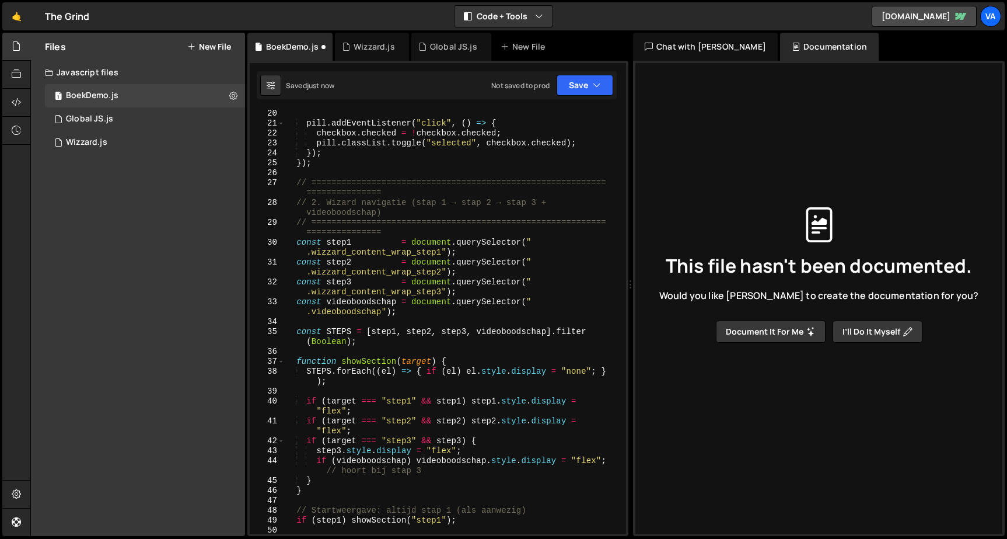
scroll to position [0, 0]
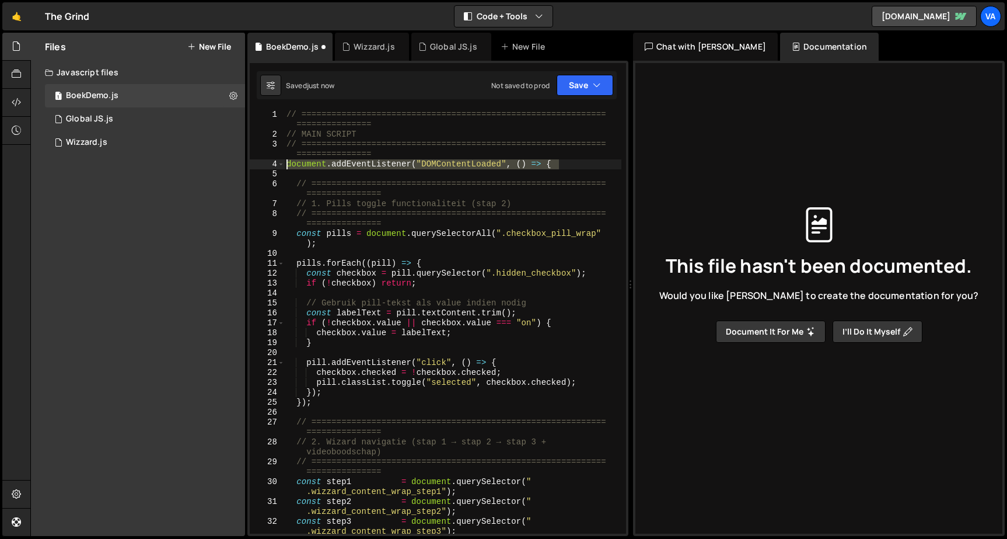
drag, startPoint x: 593, startPoint y: 168, endPoint x: 273, endPoint y: 163, distance: 319.9
click at [272, 163] on div "1 2 3 4 5 6 7 8 9 10 11 12 13 14 15 16 17 18 19 20 21 22 23 24 25 26 27 28 29 3…" at bounding box center [438, 322] width 376 height 424
type textarea "document.addEventListener("DOMContentLoaded", () => {"
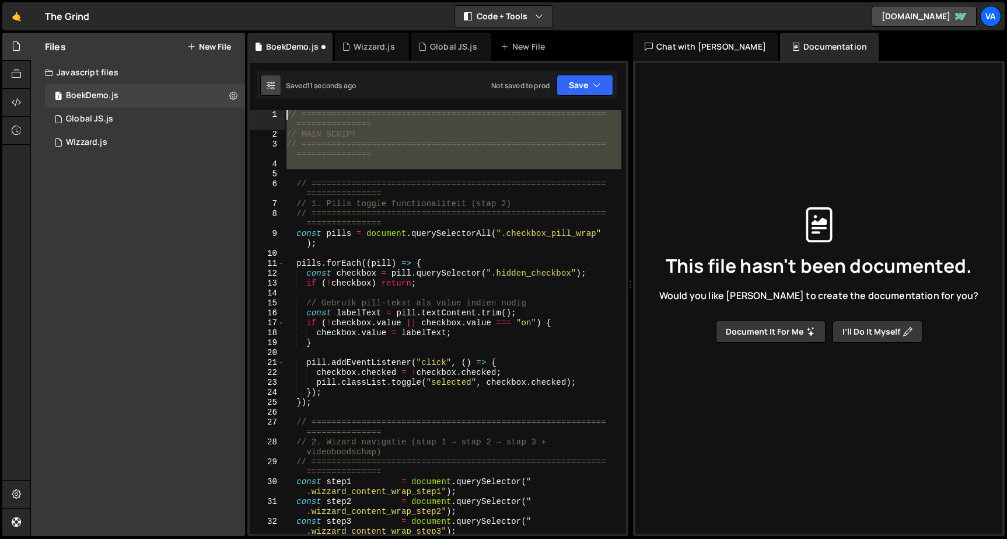
drag, startPoint x: 292, startPoint y: 175, endPoint x: 275, endPoint y: 87, distance: 89.6
click at [275, 87] on div "Debug Explain Copy BoekDemo.js Wizzard.js Global JS.js New File Saved 11 second…" at bounding box center [437, 285] width 381 height 504
type textarea "// ============================================================================…"
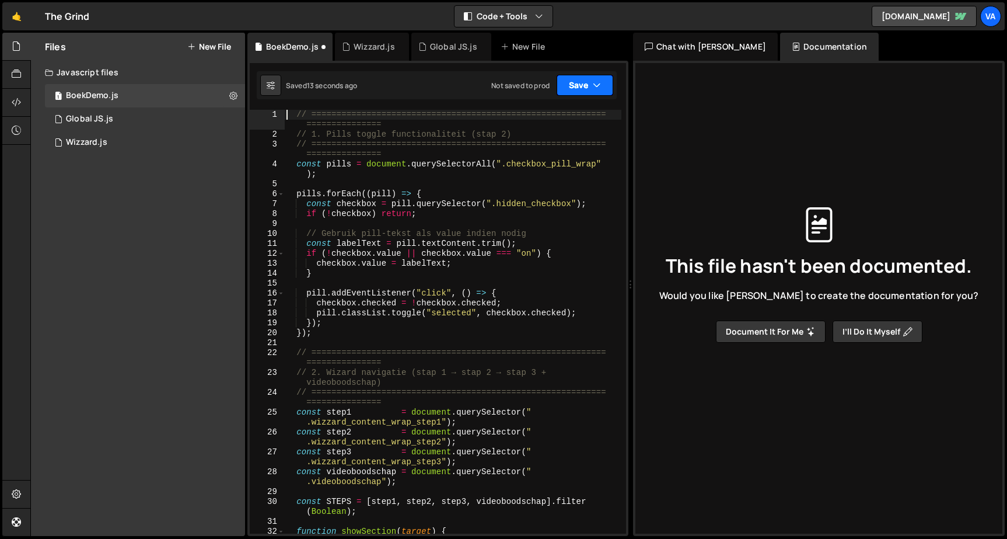
click at [583, 79] on button "Save" at bounding box center [585, 85] width 57 height 21
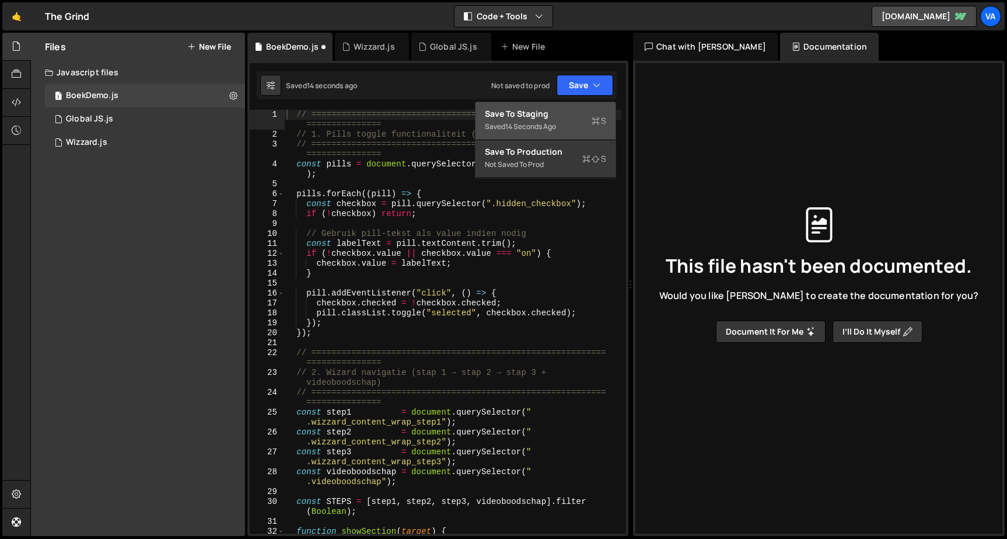
click at [549, 131] on div "14 seconds ago" at bounding box center [530, 126] width 51 height 10
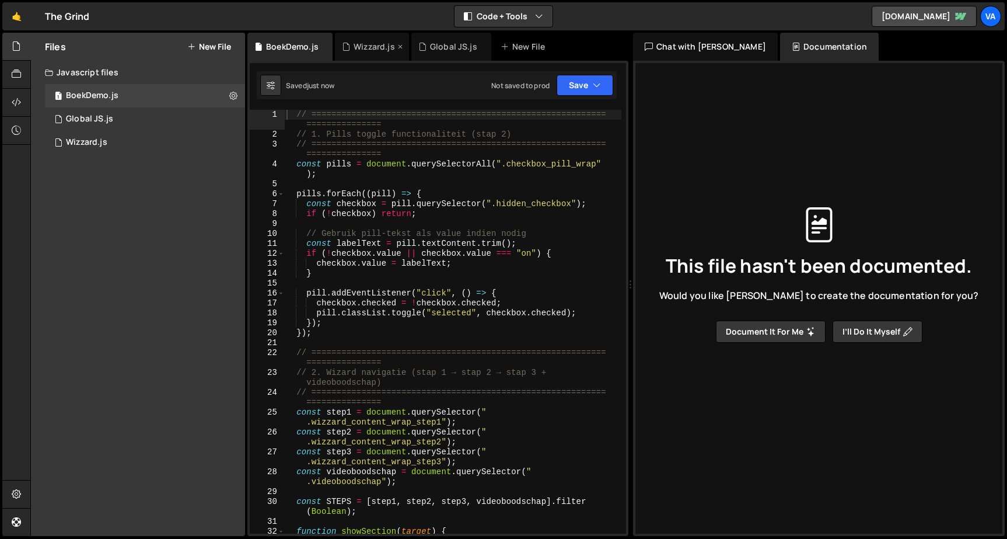
click at [367, 50] on div "Wizzard.js" at bounding box center [374, 47] width 41 height 12
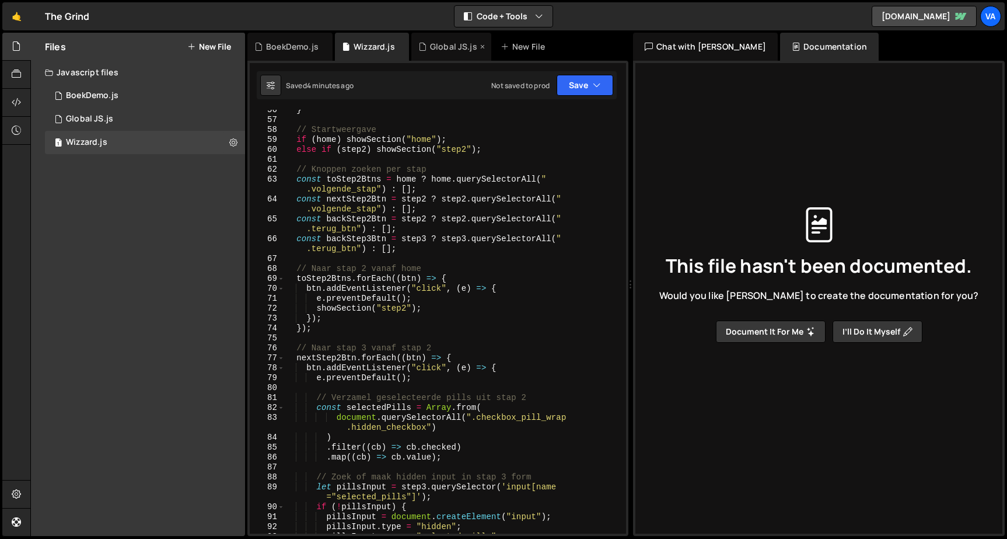
click at [430, 48] on div "Global JS.js" at bounding box center [453, 47] width 47 height 12
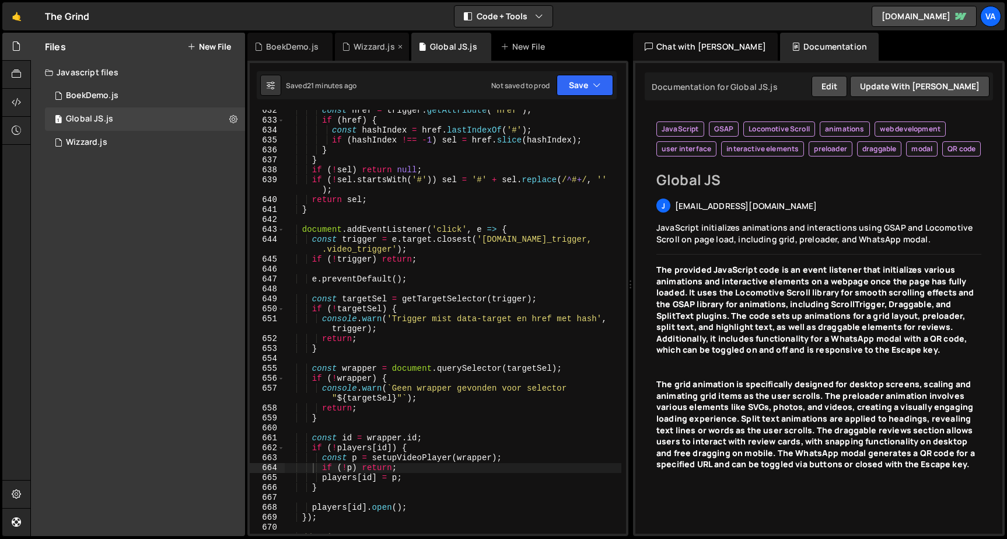
click at [365, 46] on div "Wizzard.js" at bounding box center [374, 47] width 41 height 12
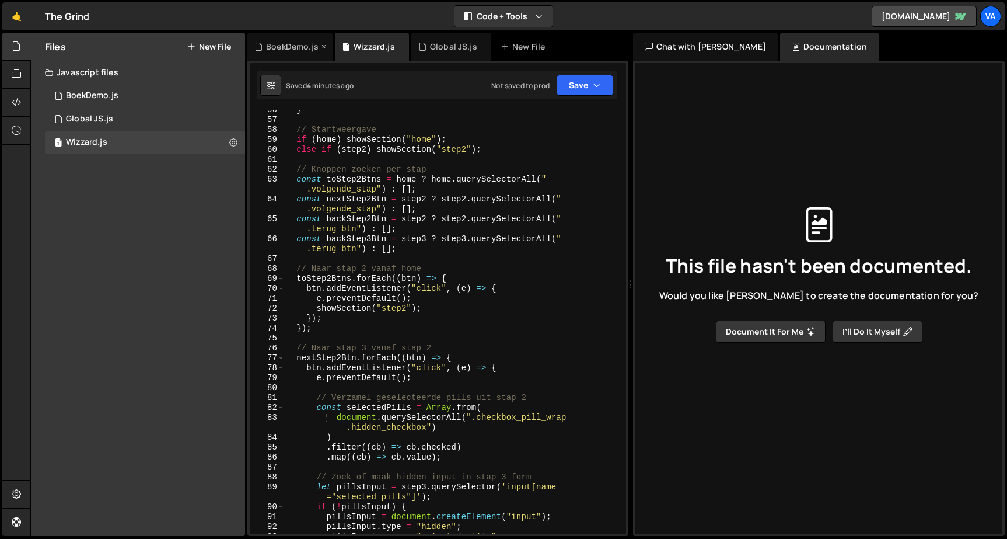
click at [294, 46] on div "BoekDemo.js" at bounding box center [292, 47] width 53 height 12
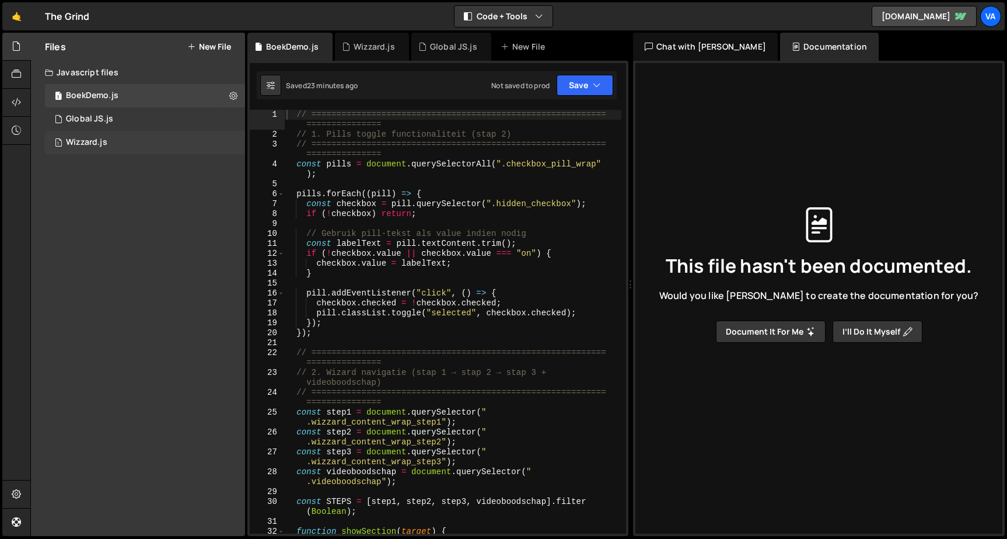
click at [154, 137] on div "1 Wizzard.js 0" at bounding box center [147, 142] width 204 height 23
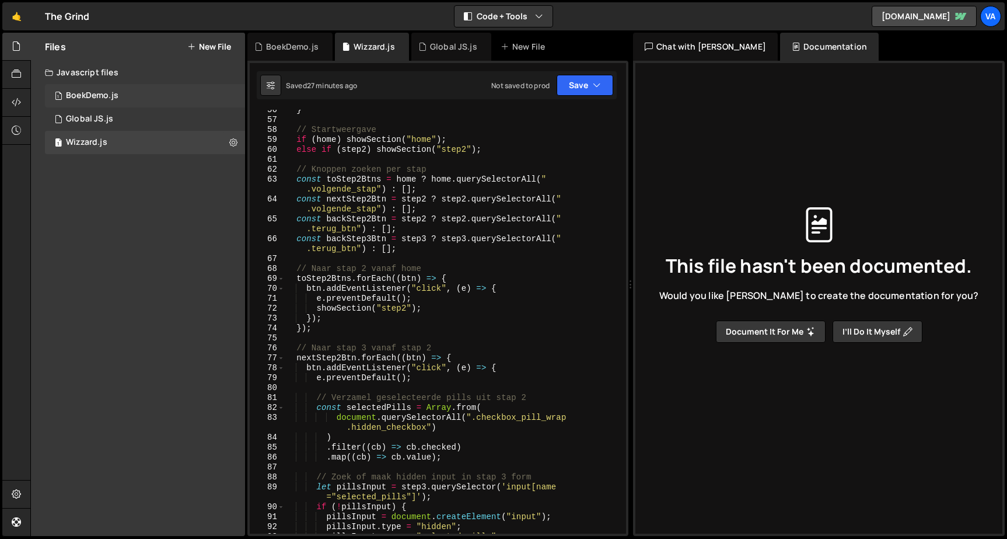
click at [164, 93] on div "1 BoekDemo.js 0" at bounding box center [145, 95] width 200 height 23
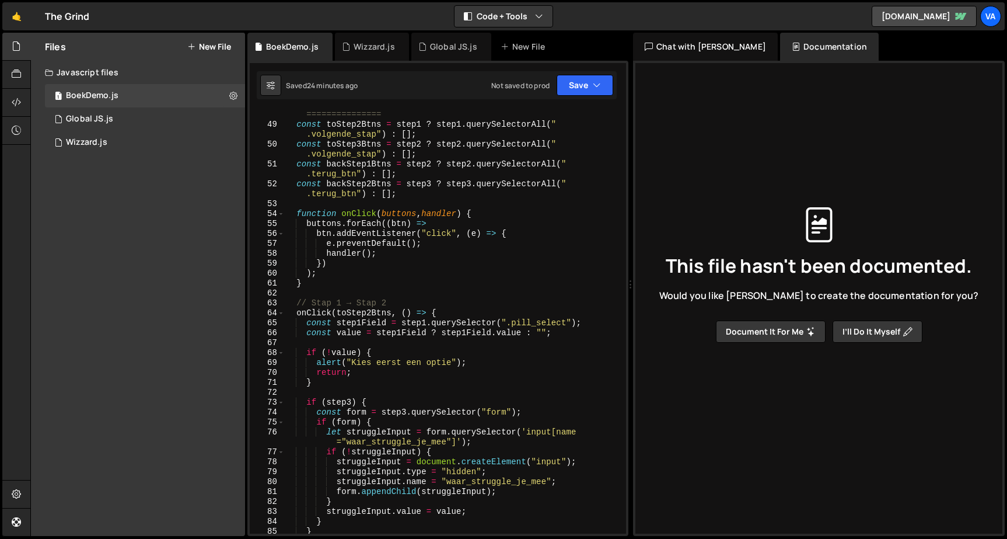
type textarea "const backStep2Btns = step3 ? step3.querySelectorAll(".terug_btn") : [];"
click at [563, 194] on div "// =========================================================== =============== …" at bounding box center [452, 326] width 337 height 453
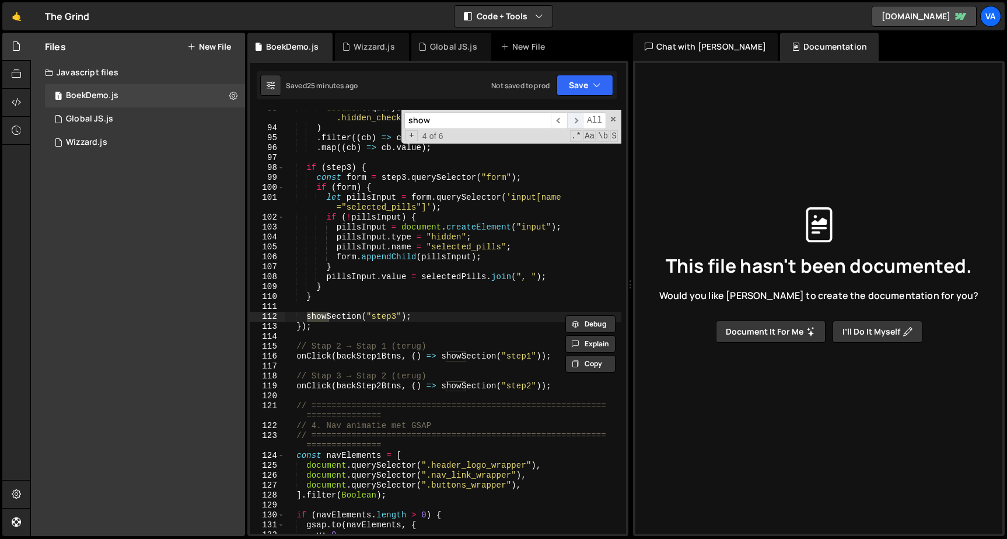
type input "show"
click at [575, 116] on span "​" at bounding box center [575, 120] width 16 height 17
click at [576, 118] on span "​" at bounding box center [575, 120] width 16 height 17
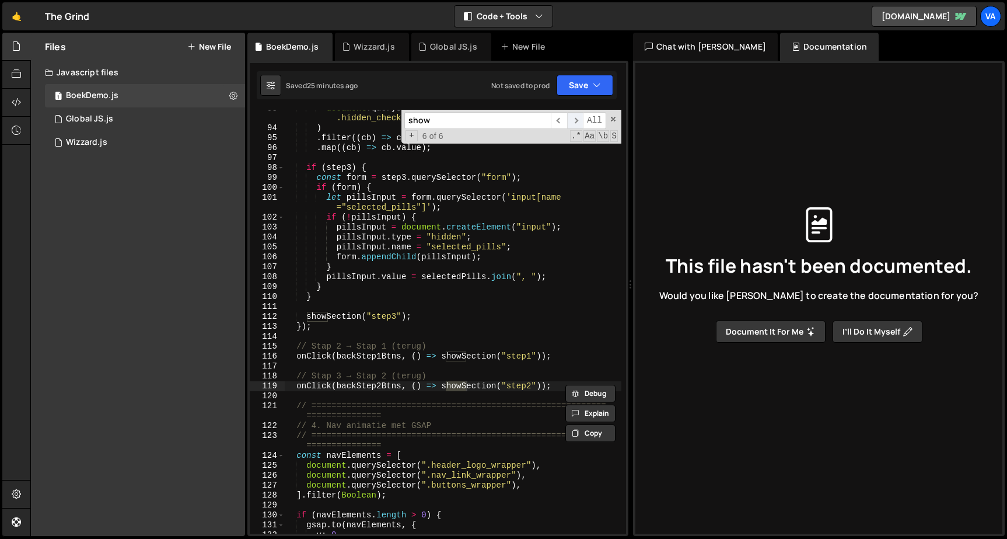
click at [576, 118] on span "​" at bounding box center [575, 120] width 16 height 17
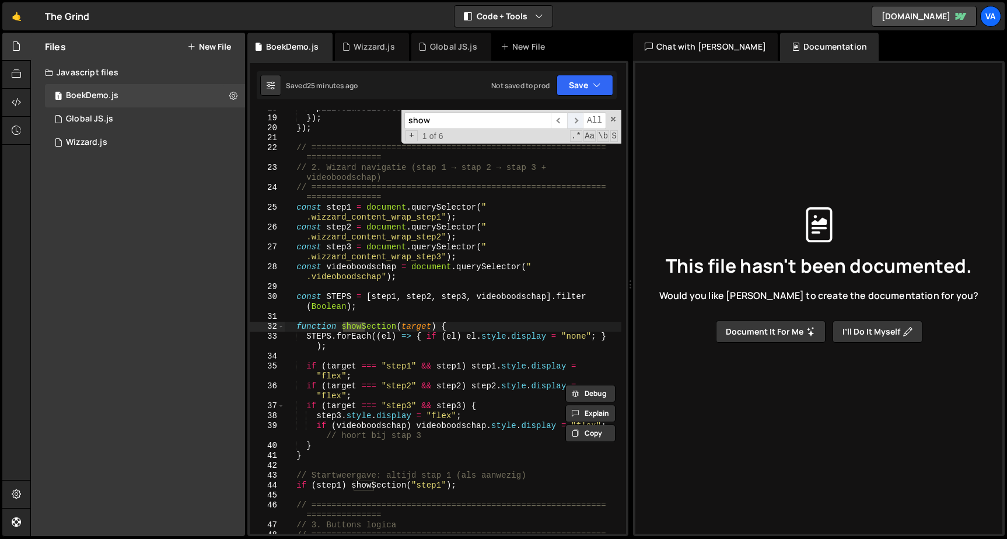
click at [576, 118] on span "​" at bounding box center [575, 120] width 16 height 17
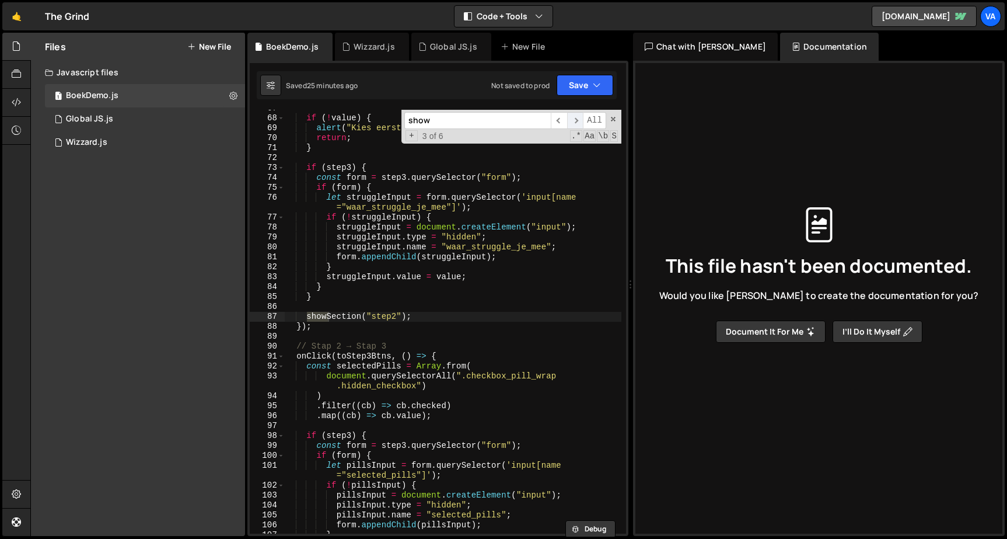
click at [576, 118] on span "​" at bounding box center [575, 120] width 16 height 17
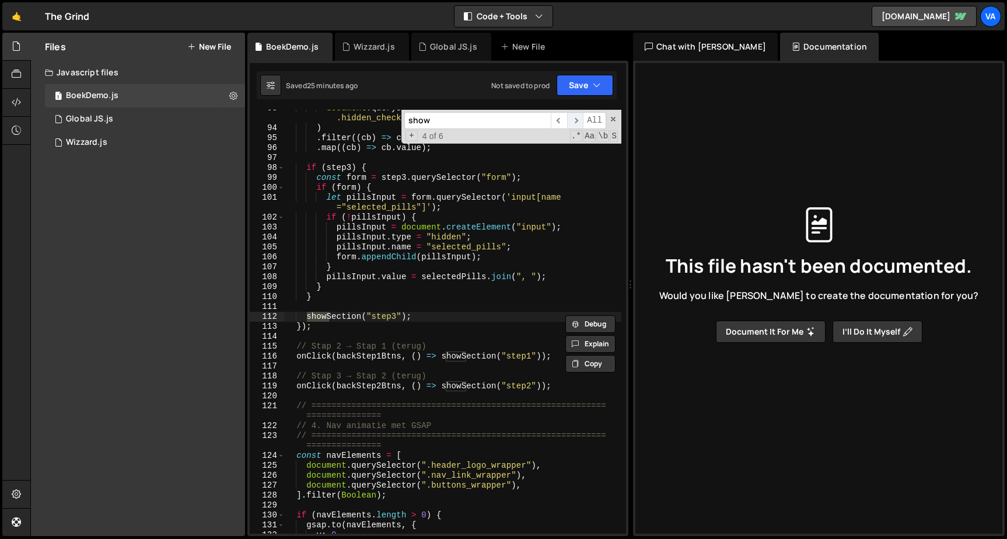
click at [576, 118] on span "​" at bounding box center [575, 120] width 16 height 17
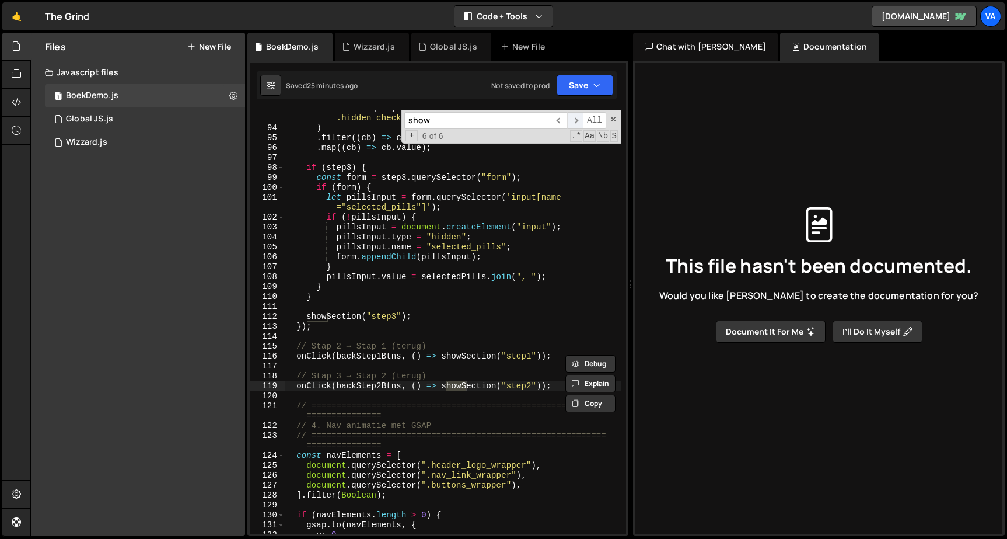
click at [576, 118] on span "​" at bounding box center [575, 120] width 16 height 17
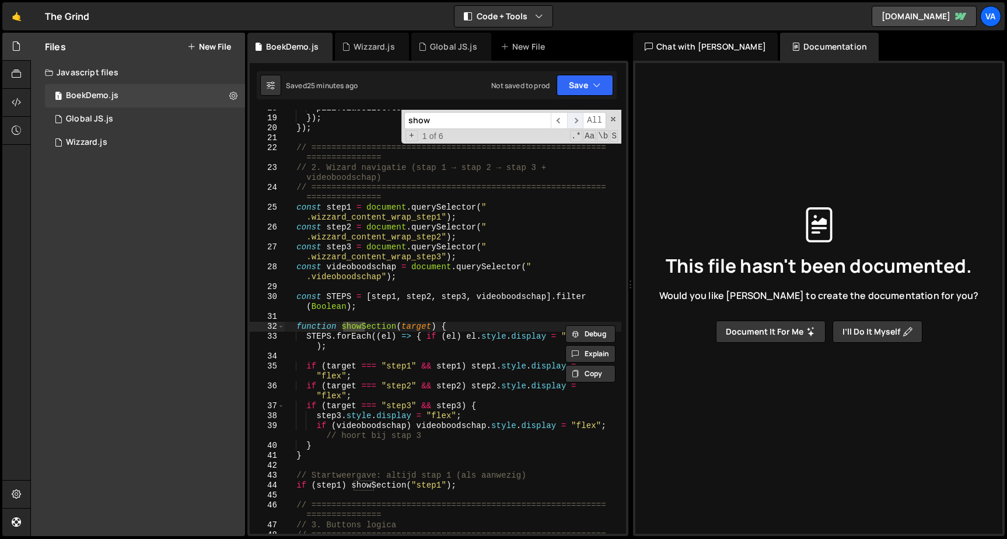
click at [576, 118] on span "​" at bounding box center [575, 120] width 16 height 17
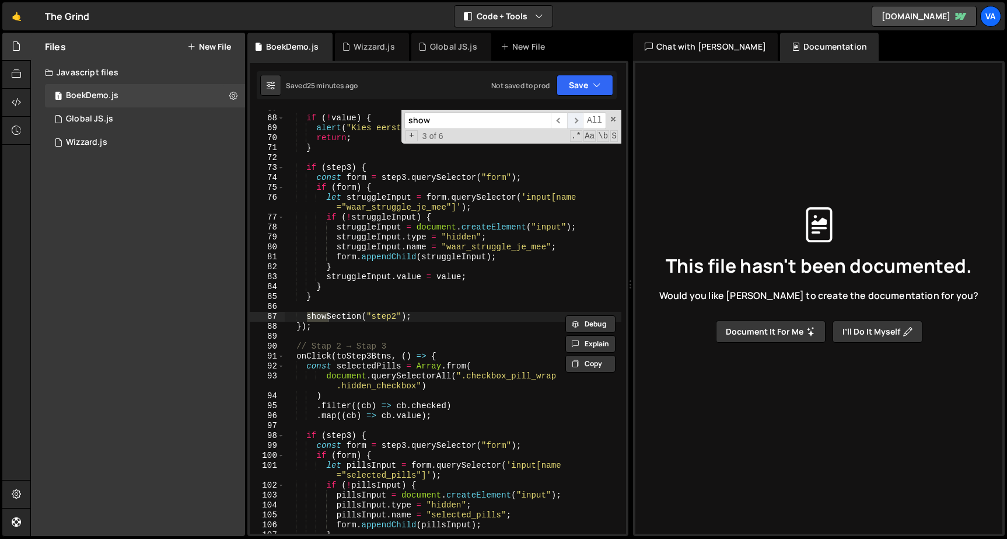
click at [576, 118] on span "​" at bounding box center [575, 120] width 16 height 17
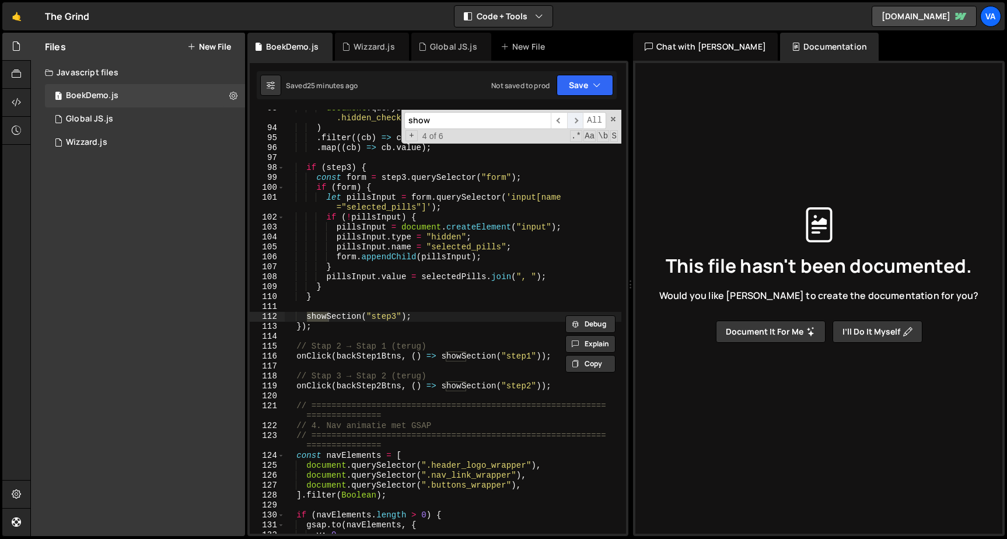
click at [576, 118] on span "​" at bounding box center [575, 120] width 16 height 17
click at [376, 316] on div "document . querySelectorAll ( ".checkbox_pill_wrap .hidden_checkbox" ) ) . filt…" at bounding box center [452, 329] width 337 height 453
type textarea "}"
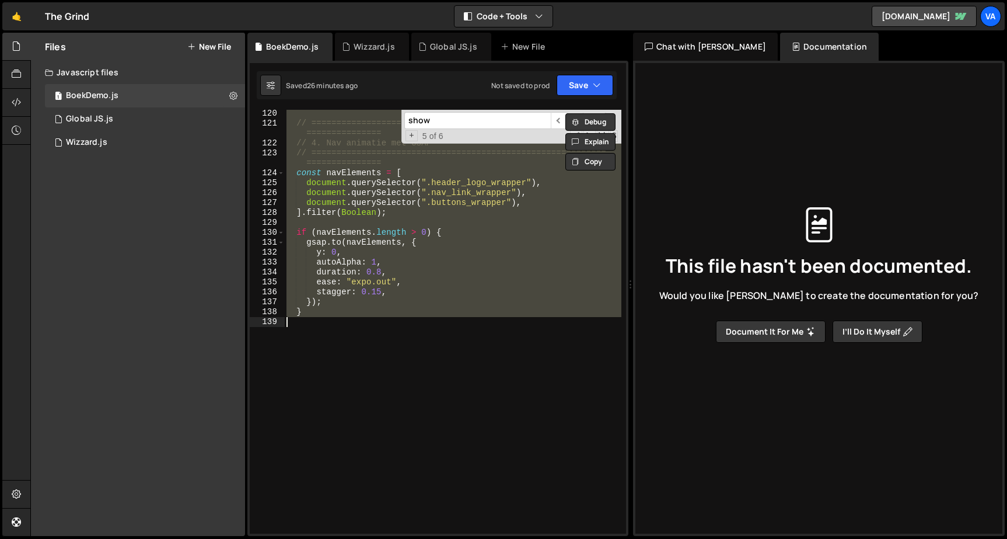
scroll to position [1420, 0]
click at [322, 333] on div "// =========================================================== =============== …" at bounding box center [452, 322] width 337 height 424
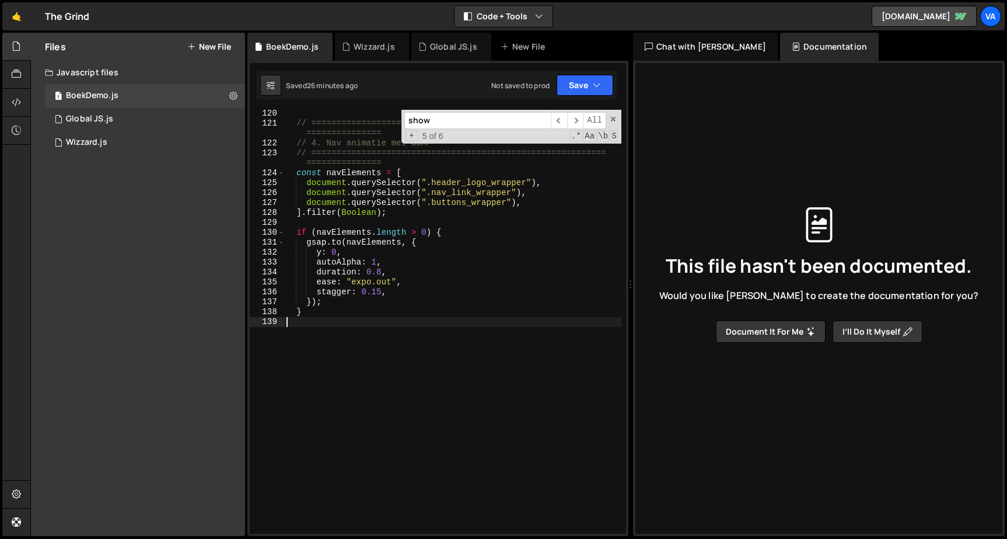
paste textarea "});"
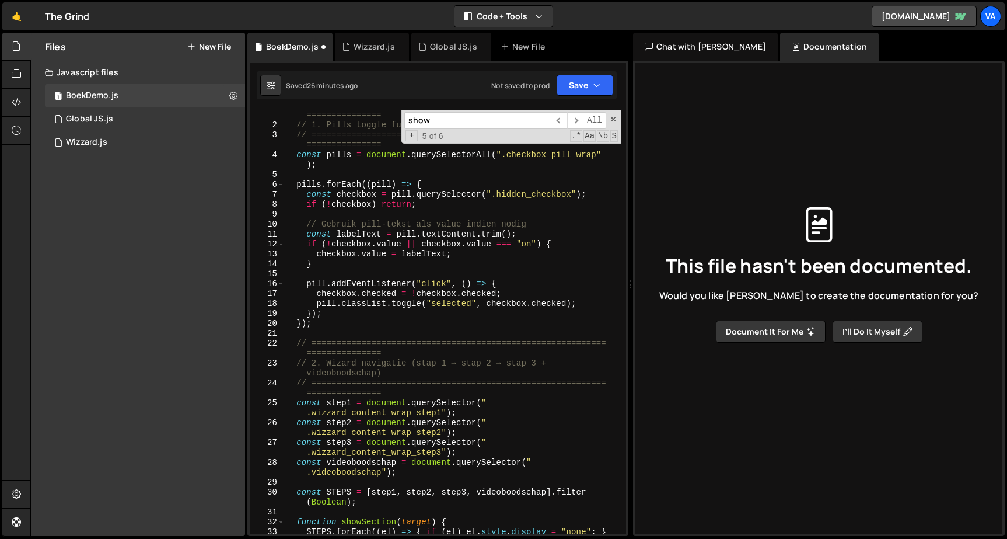
scroll to position [0, 0]
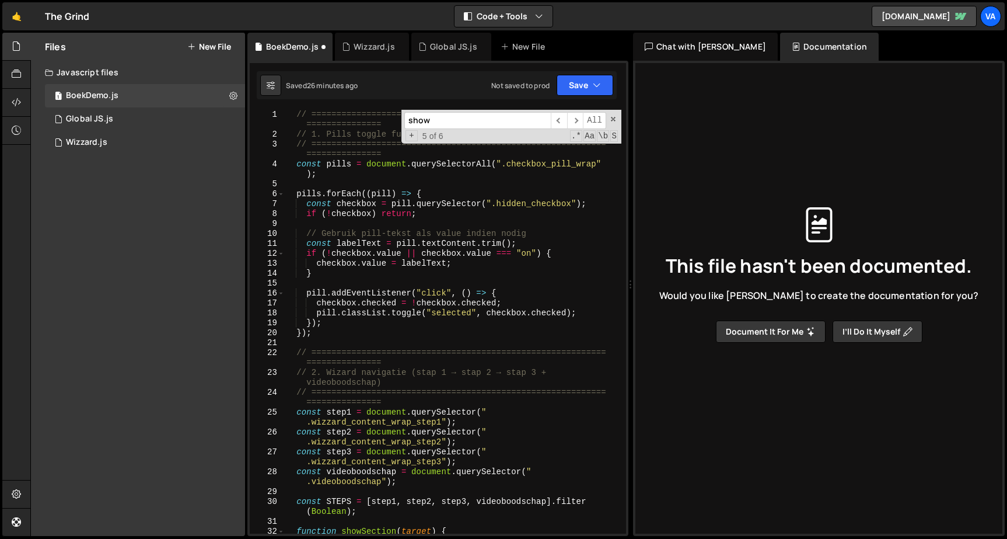
click at [296, 112] on div "// =========================================================== =============== …" at bounding box center [452, 341] width 337 height 463
type textarea "// =========================================================================="
click at [389, 151] on div "// =========================================================== =============== …" at bounding box center [452, 341] width 337 height 463
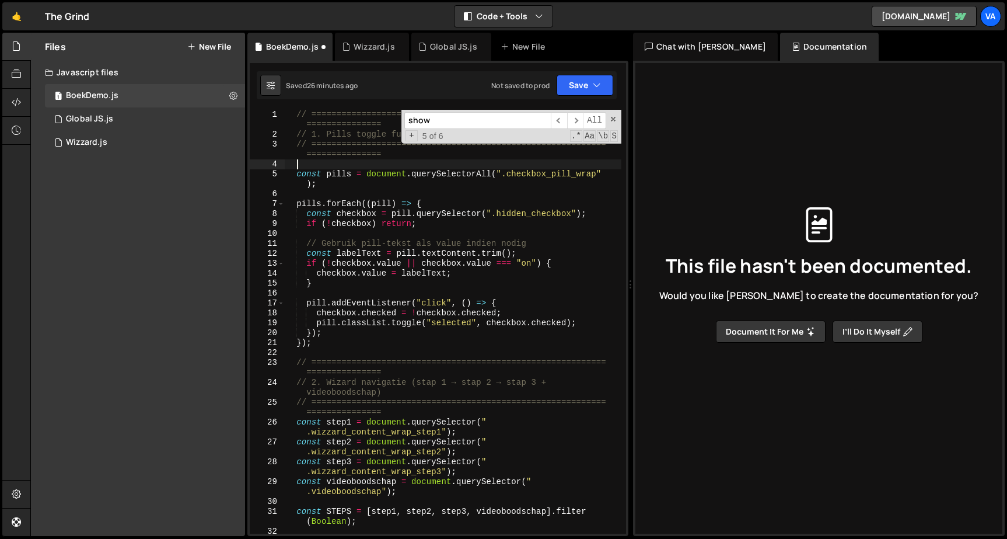
paste textarea "document.addEventListener("DOMContentLoaded", () => {"
type textarea "document.addEventListener("DOMContentLoaded", () => {"
click at [301, 103] on div "}); 632 633 634 635 636 637 638 639 640 641 642 643 644 645 646 647 648 649 650…" at bounding box center [437, 298] width 381 height 475
click at [296, 107] on div "}); 632 633 634 635 636 637 638 639 640 641 642 643 644 645 646 647 648 649 650…" at bounding box center [437, 298] width 381 height 475
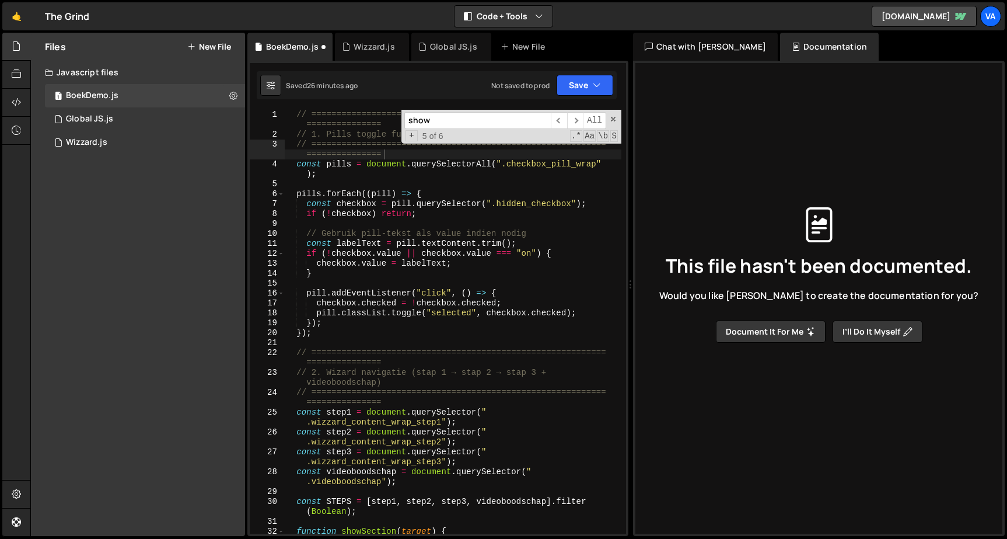
click at [296, 110] on div "// =========================================================== =============== …" at bounding box center [452, 341] width 337 height 463
type textarea "// =========================================================================="
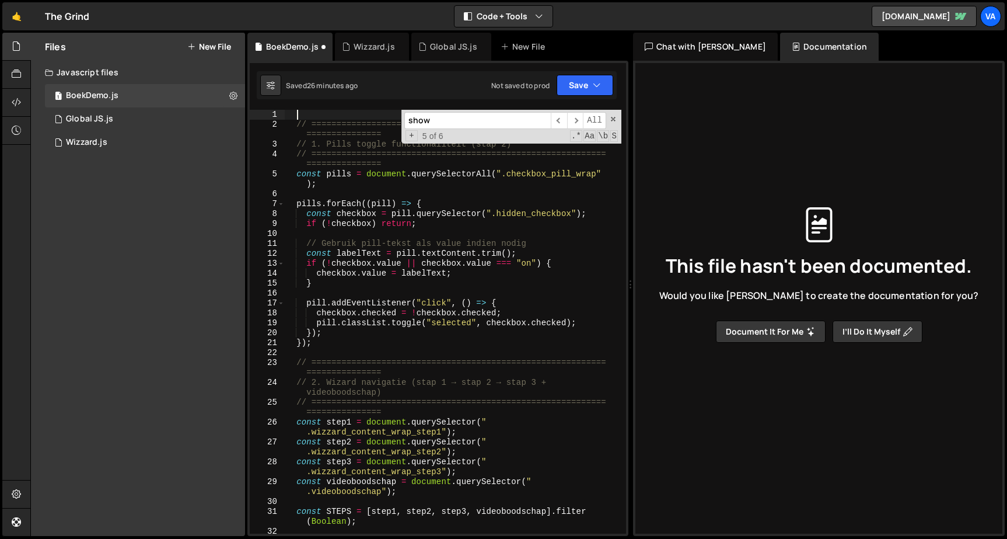
paste textarea "document.addEventListener("DOMContentLoaded", () => {"
type textarea "document.addEventListener("DOMContentLoaded", () => {"
click at [568, 80] on button "Save" at bounding box center [585, 85] width 57 height 21
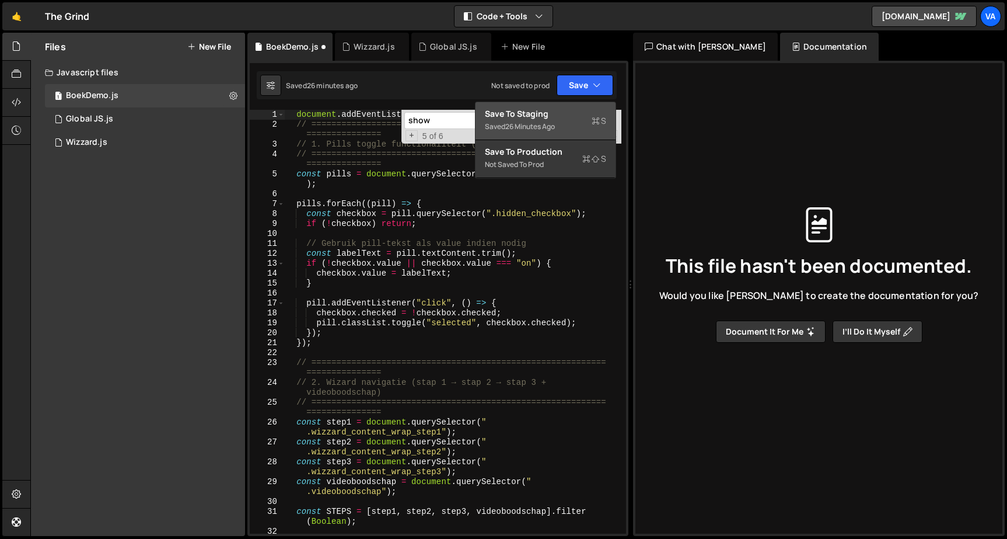
click at [552, 114] on div "Save to Staging S" at bounding box center [545, 114] width 121 height 12
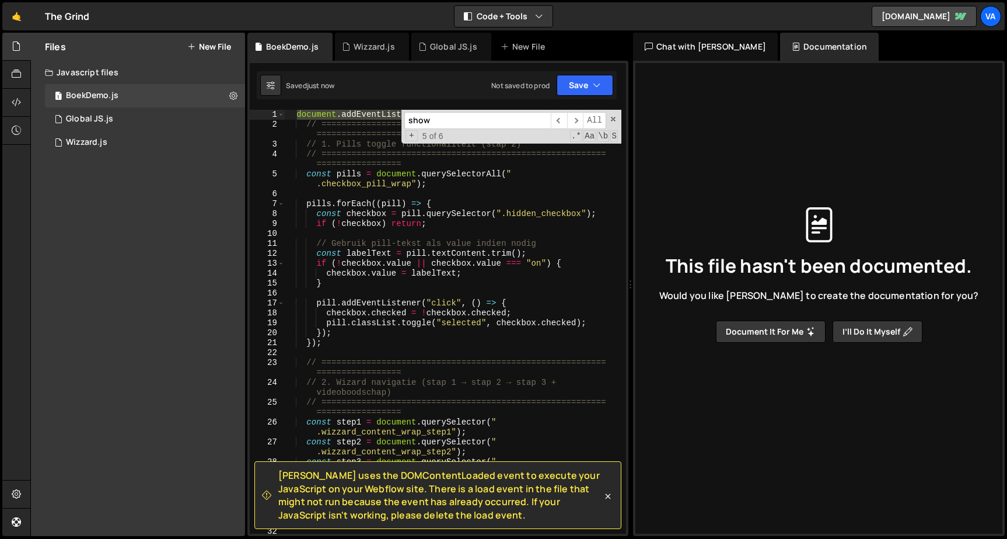
drag, startPoint x: 299, startPoint y: 115, endPoint x: 587, endPoint y: 117, distance: 287.7
click at [584, 117] on div "document . addEventListener ( "DOMContentLoaded" , ( ) => { // ================…" at bounding box center [452, 322] width 337 height 424
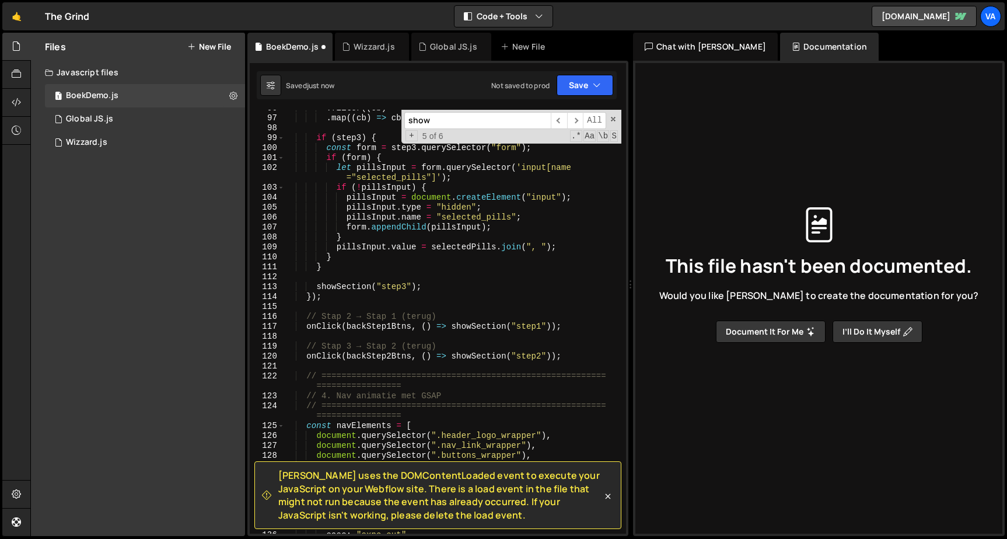
scroll to position [1440, 0]
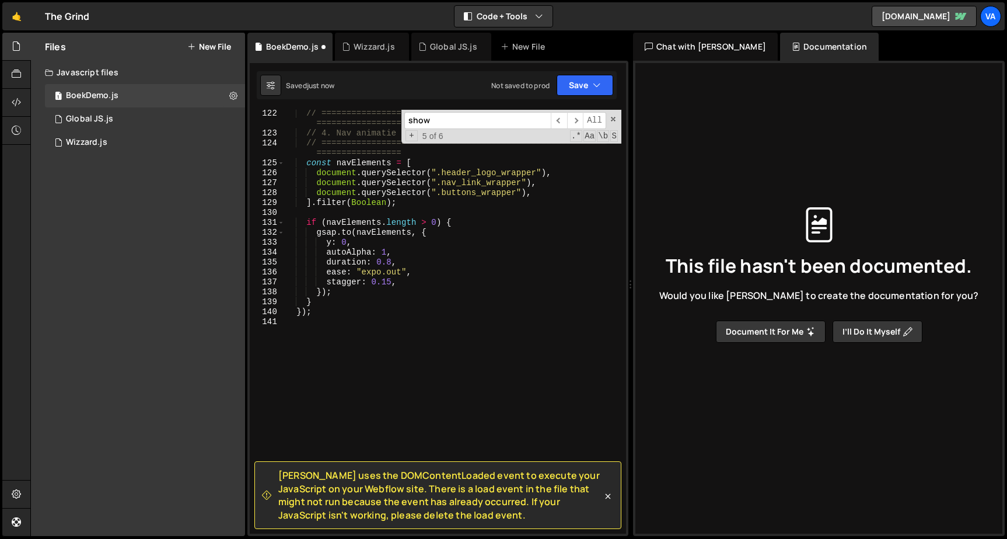
click at [317, 319] on div "// ========================================================= ================= …" at bounding box center [452, 335] width 337 height 453
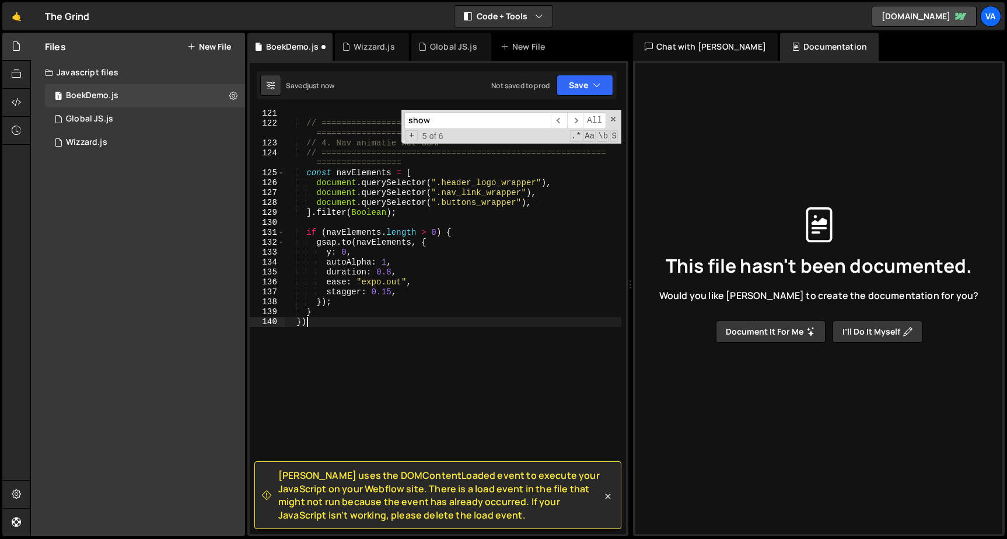
type textarea "}"
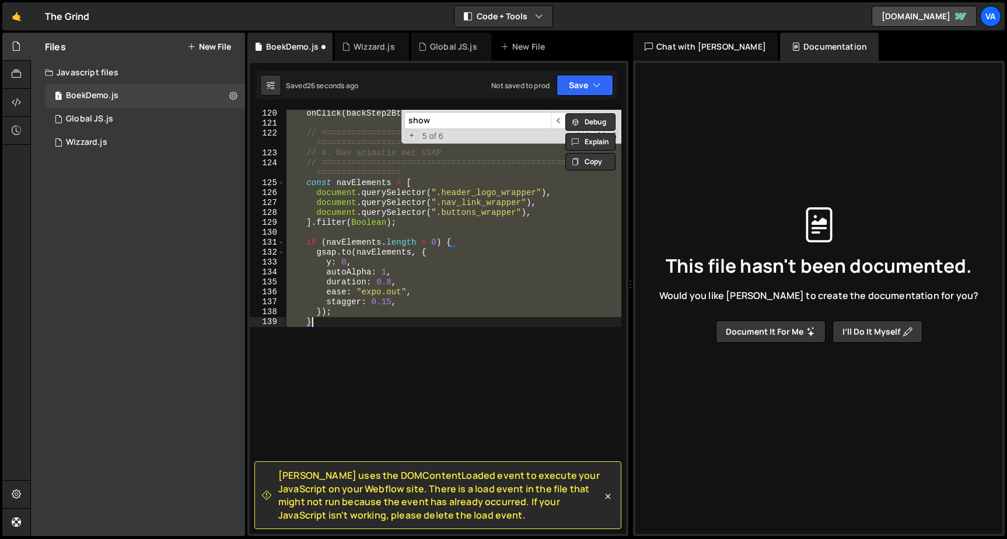
click at [361, 291] on div "onClick ( backStep2Btns , ( ) => showSection ( "step2" )) ; // ================…" at bounding box center [452, 322] width 337 height 424
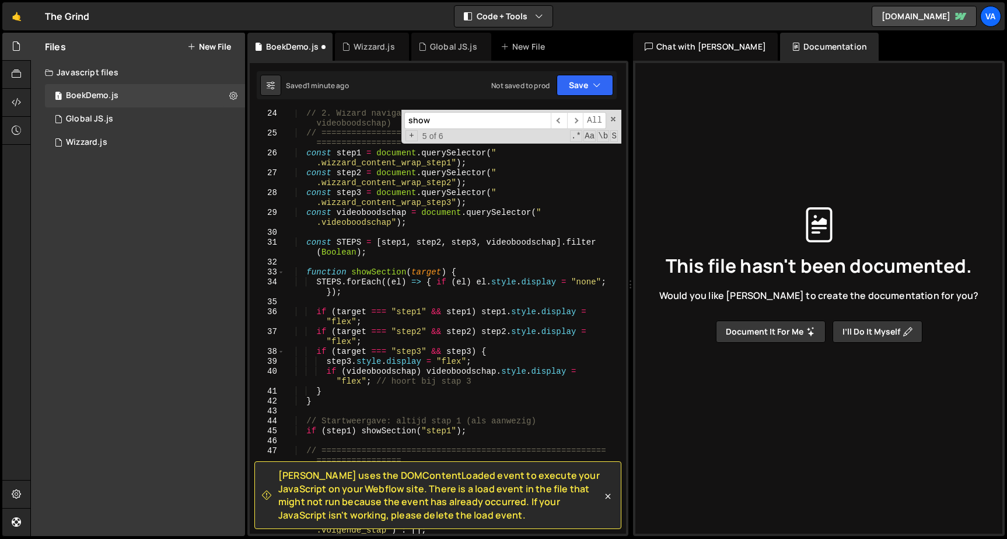
scroll to position [268, 0]
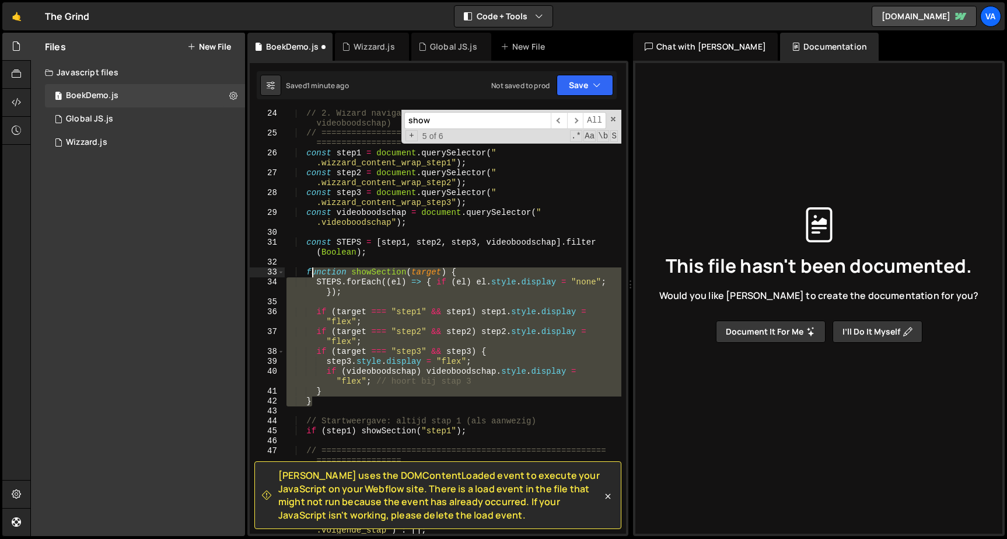
drag, startPoint x: 315, startPoint y: 403, endPoint x: 310, endPoint y: 273, distance: 130.8
click at [310, 273] on div "// 2. Wizard navigatie (stap 1 → stap 2 → stap 3 + videoboodschap) // =========…" at bounding box center [452, 340] width 337 height 463
type textarea "f"
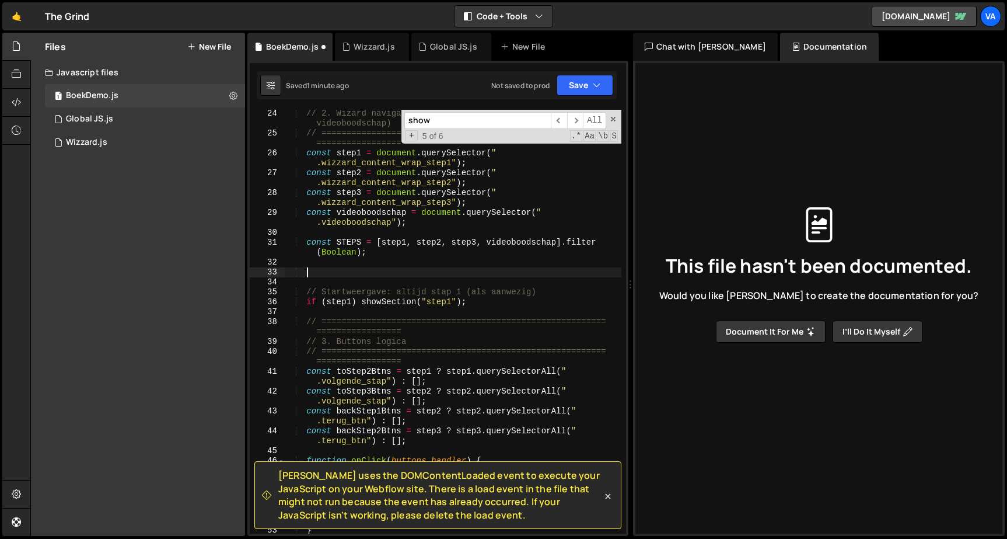
paste textarea
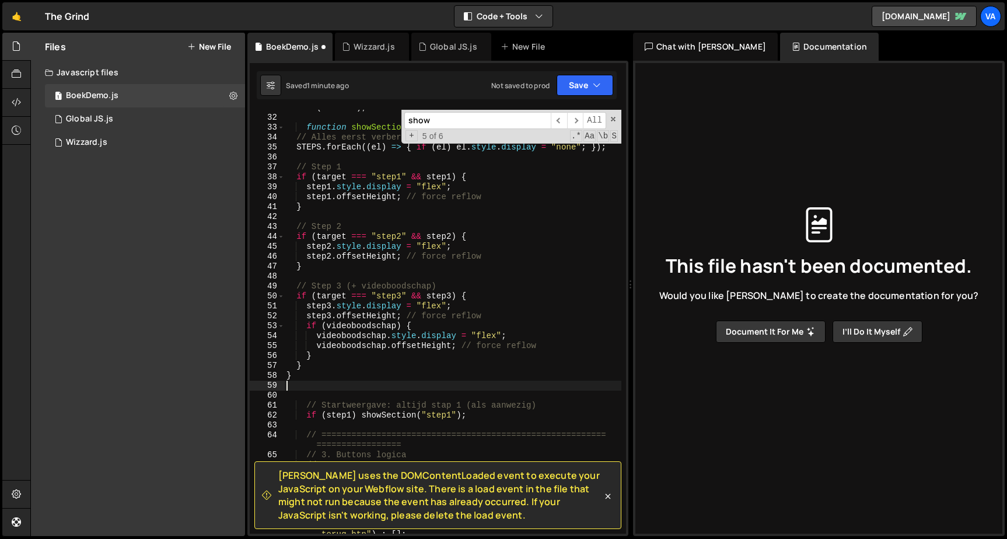
scroll to position [413, 0]
click at [581, 78] on button "Save" at bounding box center [585, 85] width 57 height 21
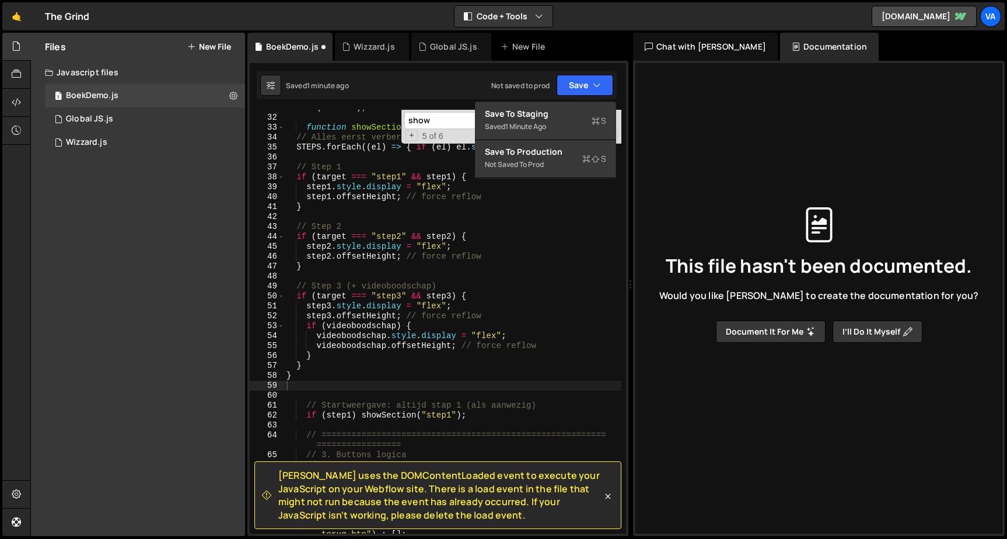
click at [578, 133] on div "Saved 1 minute ago" at bounding box center [545, 127] width 121 height 14
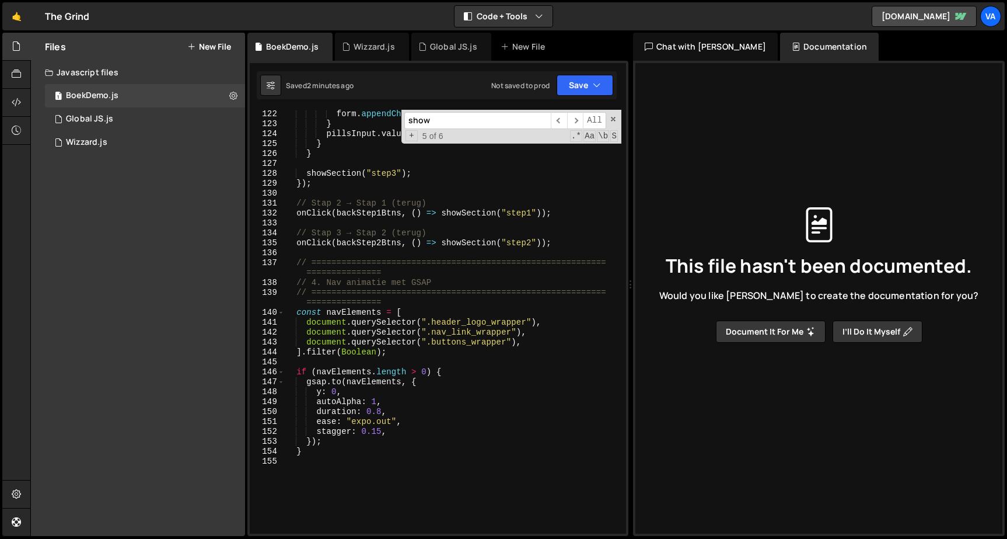
scroll to position [1416, 0]
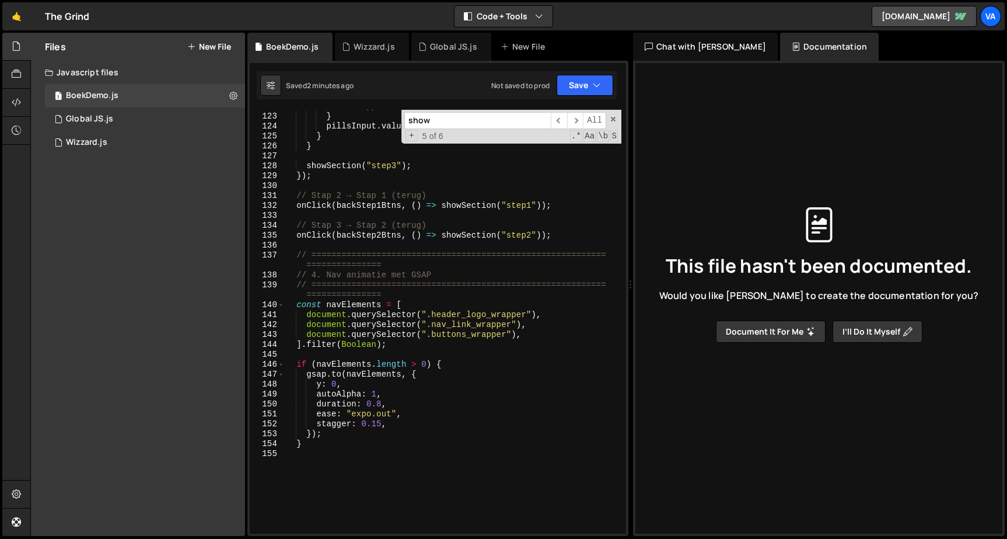
click at [432, 338] on div "form . appendChild ( pillsInput ) ; } pillsInput . value = selectedPills . join…" at bounding box center [452, 324] width 337 height 444
click at [614, 117] on span at bounding box center [613, 119] width 8 height 8
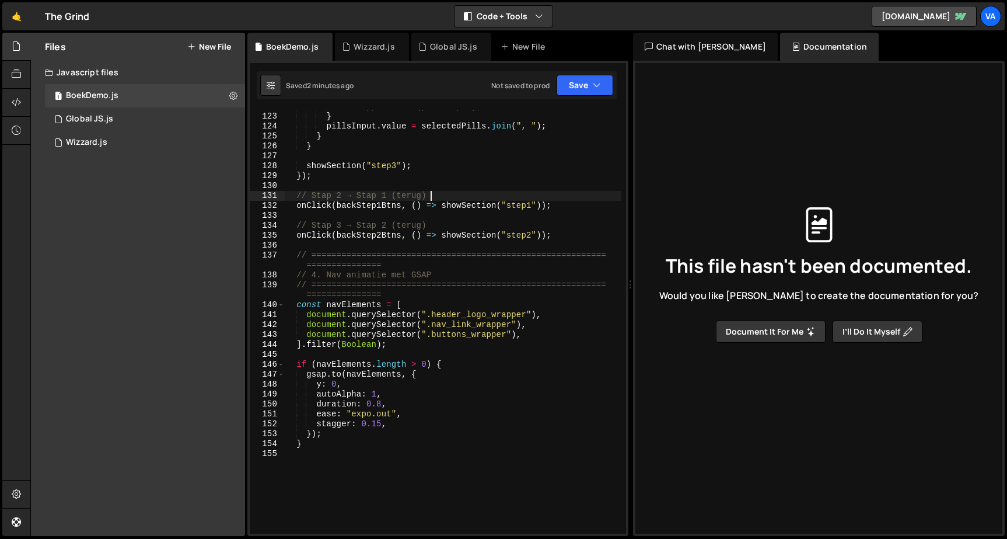
click at [564, 198] on div "form . appendChild ( pillsInput ) ; } pillsInput . value = selectedPills . join…" at bounding box center [452, 324] width 337 height 444
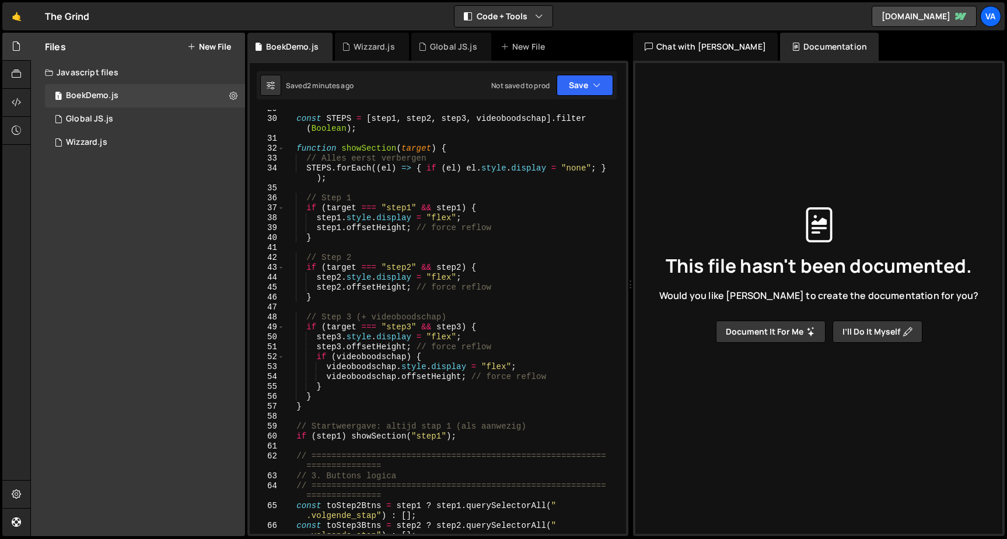
scroll to position [280, 0]
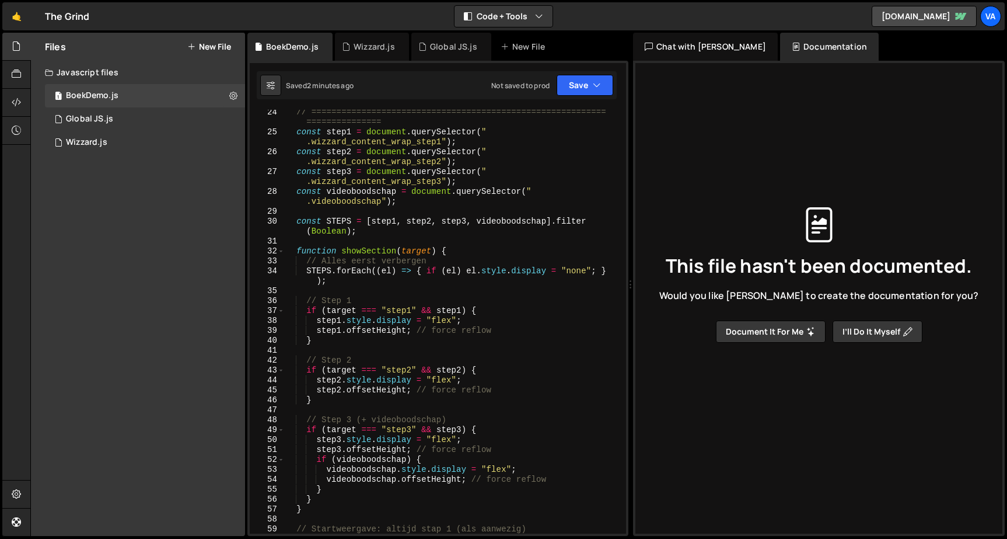
click at [416, 177] on div "// =========================================================== =============== …" at bounding box center [452, 333] width 337 height 453
type textarea "}"
paste textarea
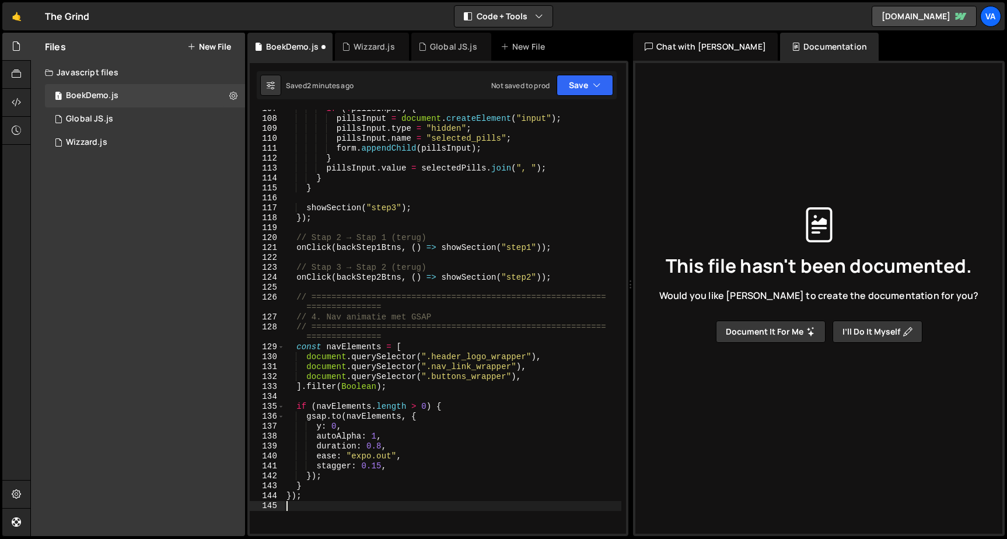
scroll to position [1370, 0]
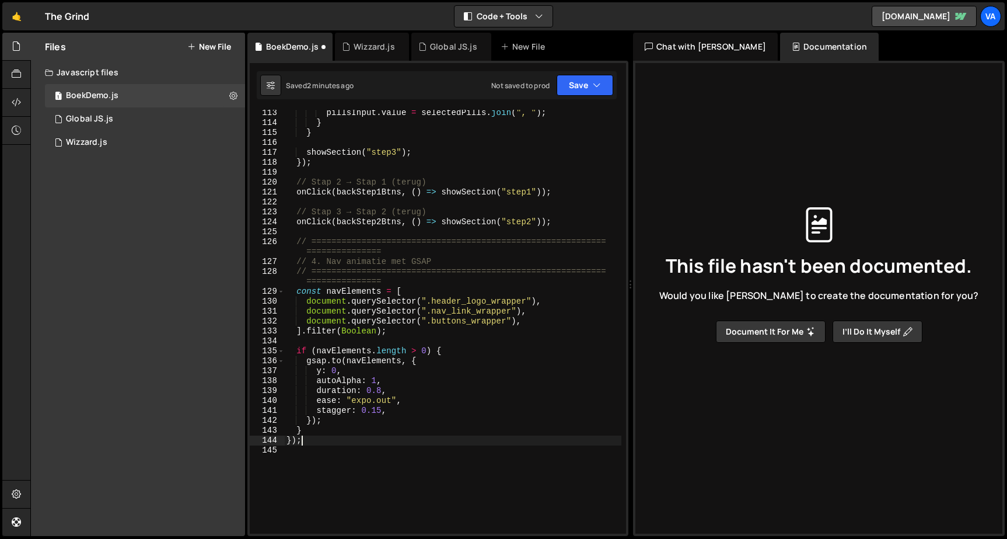
drag, startPoint x: 319, startPoint y: 442, endPoint x: 259, endPoint y: 442, distance: 60.1
click at [260, 442] on div "113 114 115 116 117 118 119 120 121 122 123 124 125 126 127 128 129 130 131 132…" at bounding box center [438, 322] width 376 height 424
type textarea "});"
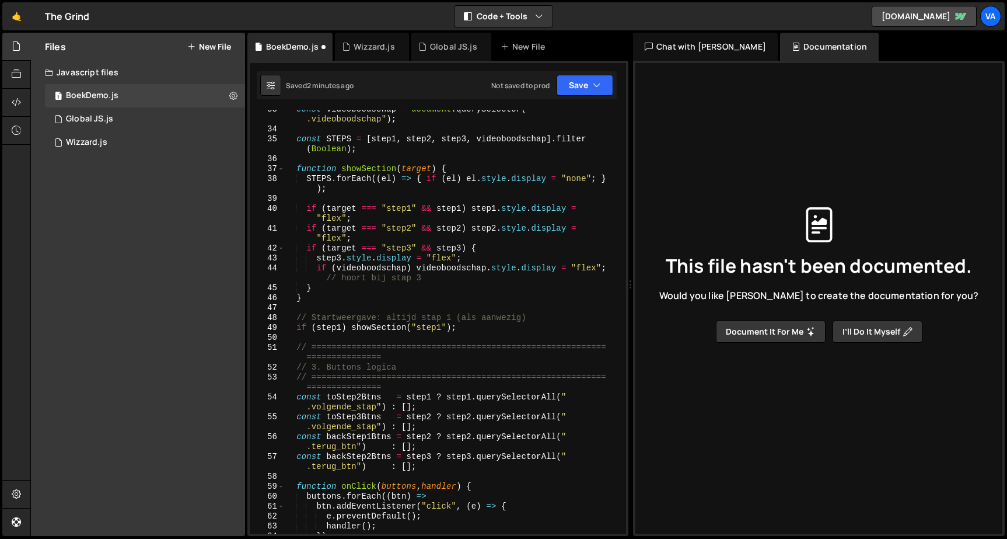
scroll to position [0, 0]
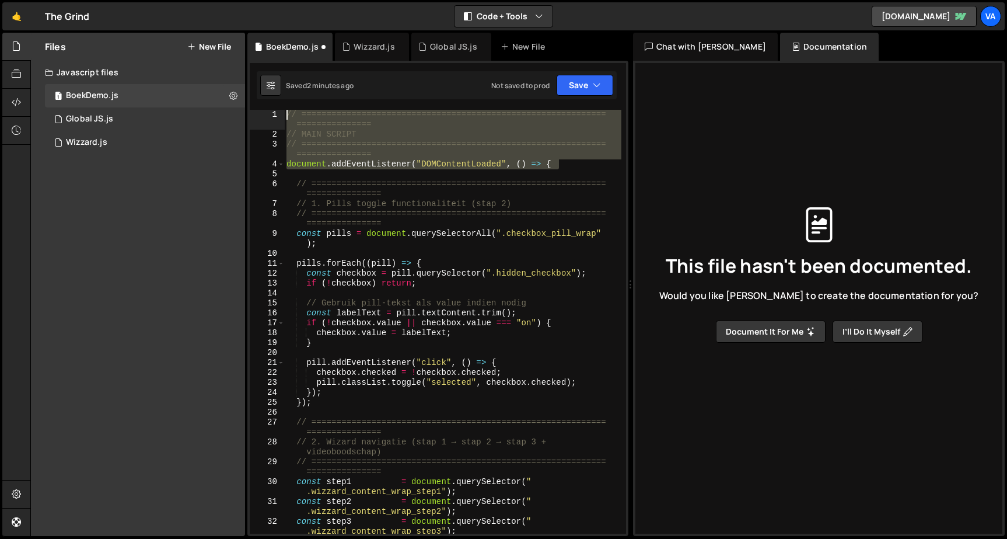
drag, startPoint x: 568, startPoint y: 163, endPoint x: 170, endPoint y: 77, distance: 406.6
click at [166, 80] on div "Files New File Javascript files 1 BoekDemo.js 0 1 Global JS.js 0 1 Wizzard.js 0…" at bounding box center [518, 285] width 977 height 504
type textarea "// ============================================================================…"
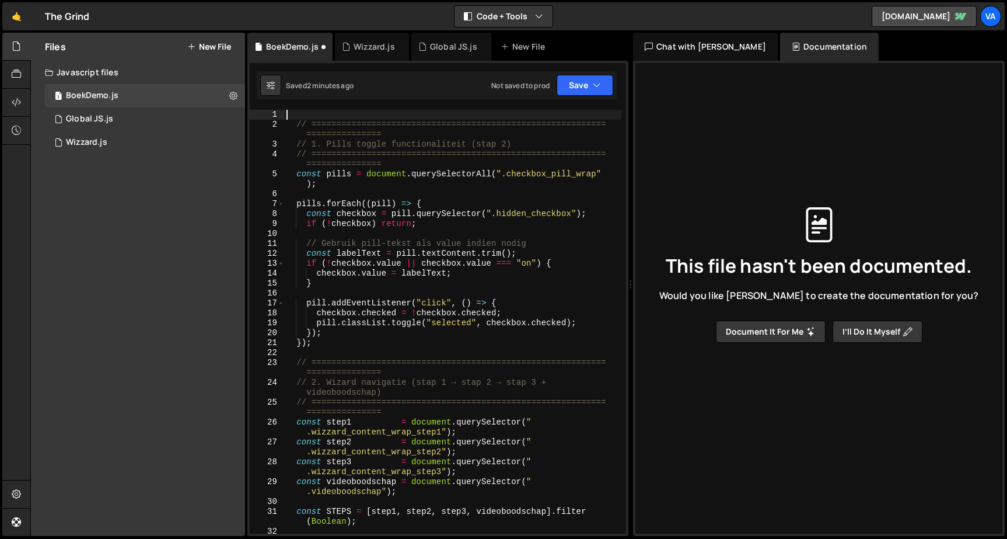
type textarea "// =========================================================================="
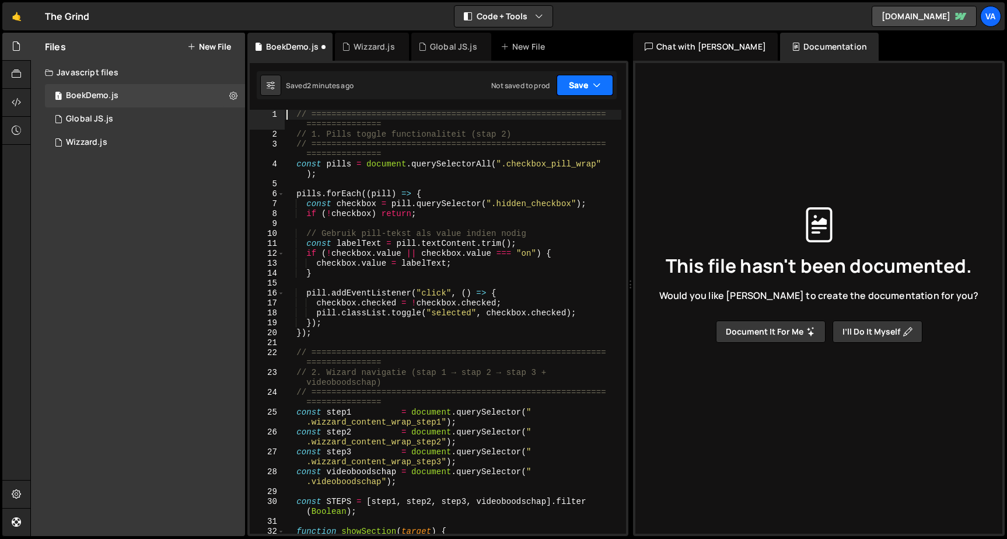
click at [597, 82] on icon "button" at bounding box center [597, 85] width 8 height 12
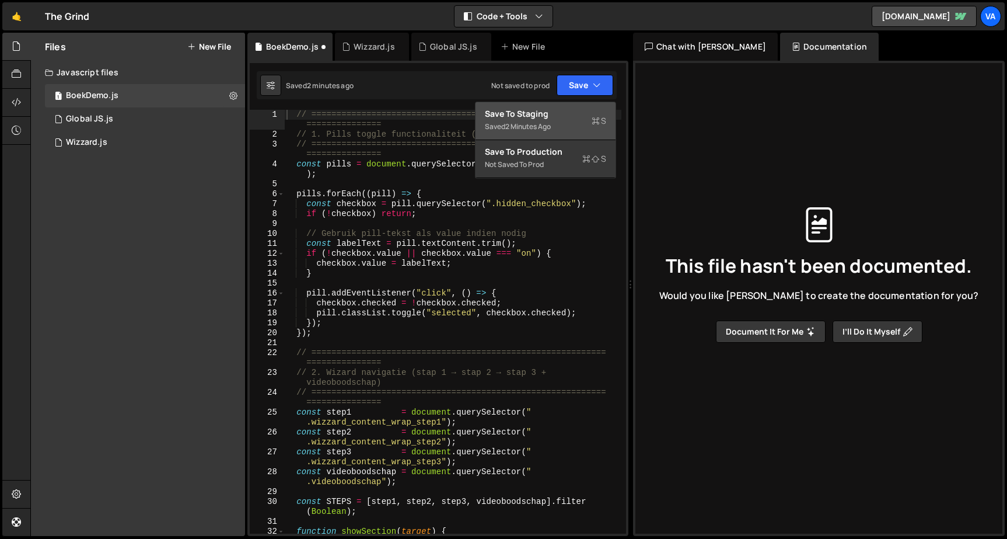
click at [534, 132] on div "Saved 2 minutes ago" at bounding box center [545, 127] width 121 height 14
